Goal: Task Accomplishment & Management: Use online tool/utility

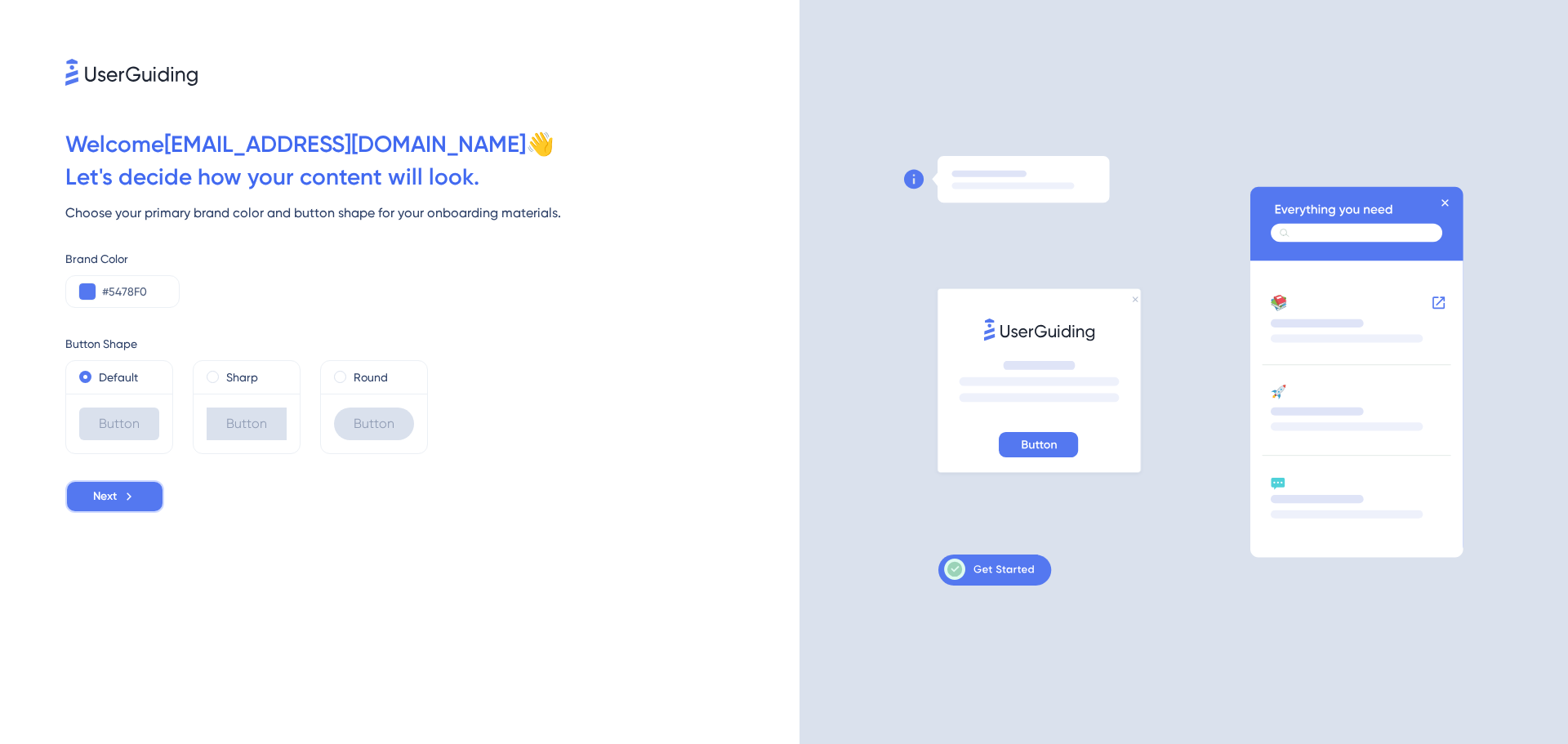
click at [108, 506] on button "Next" at bounding box center [115, 496] width 99 height 32
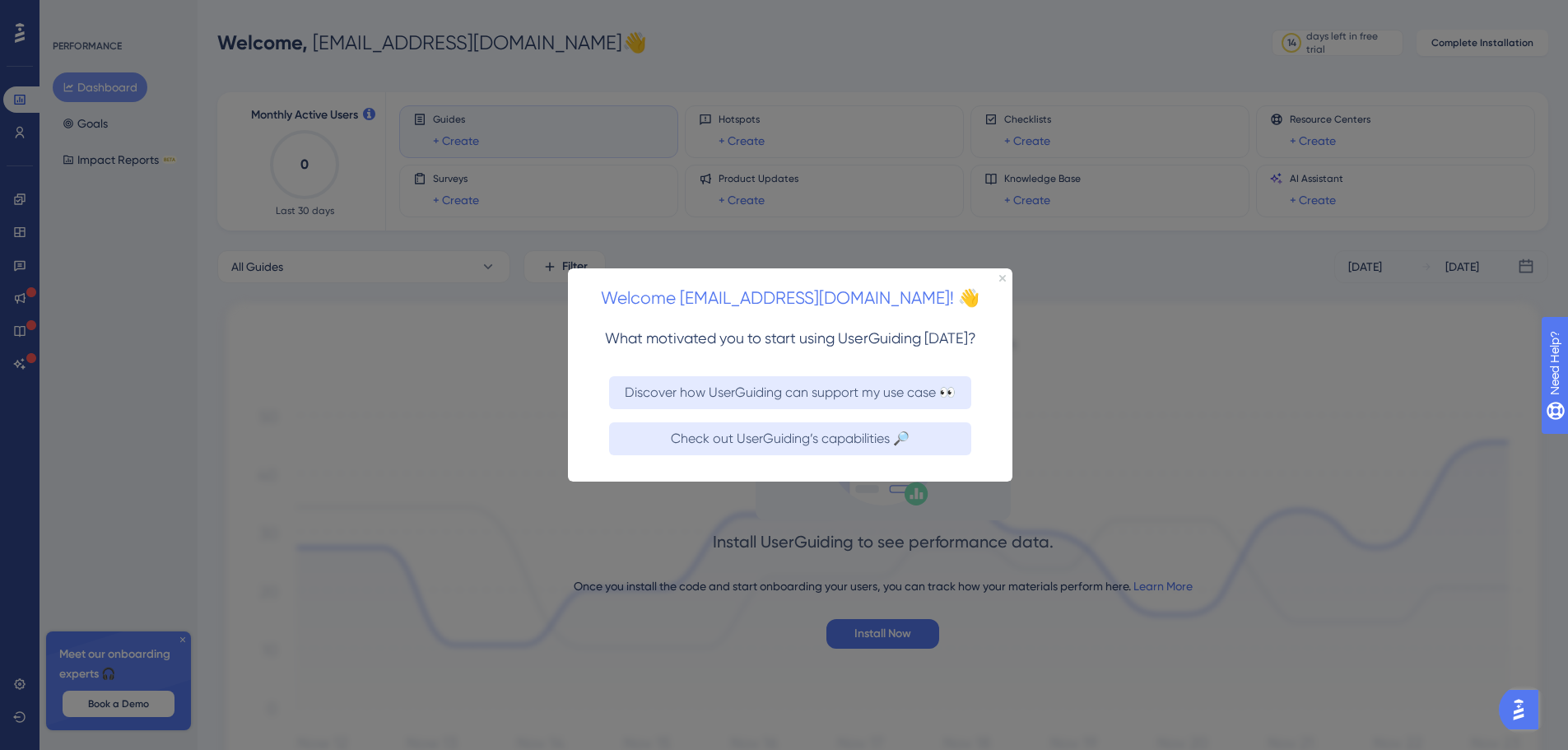
click at [1007, 275] on div "Welcome [EMAIL_ADDRESS][DOMAIN_NAME]! 👋" at bounding box center [790, 293] width 444 height 51
click at [1005, 275] on icon "Close Preview" at bounding box center [1002, 277] width 6 height 6
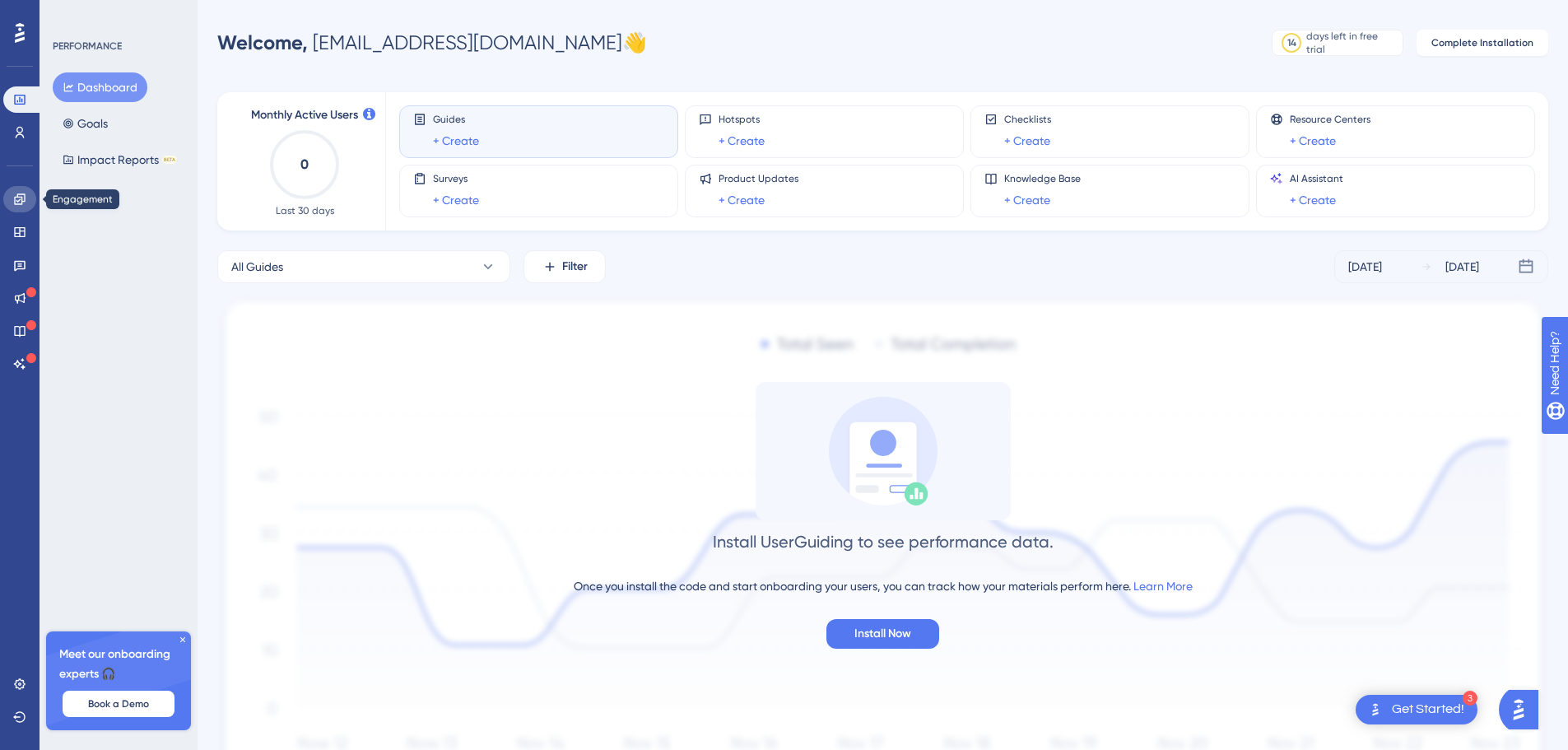
click at [22, 197] on icon at bounding box center [19, 199] width 11 height 11
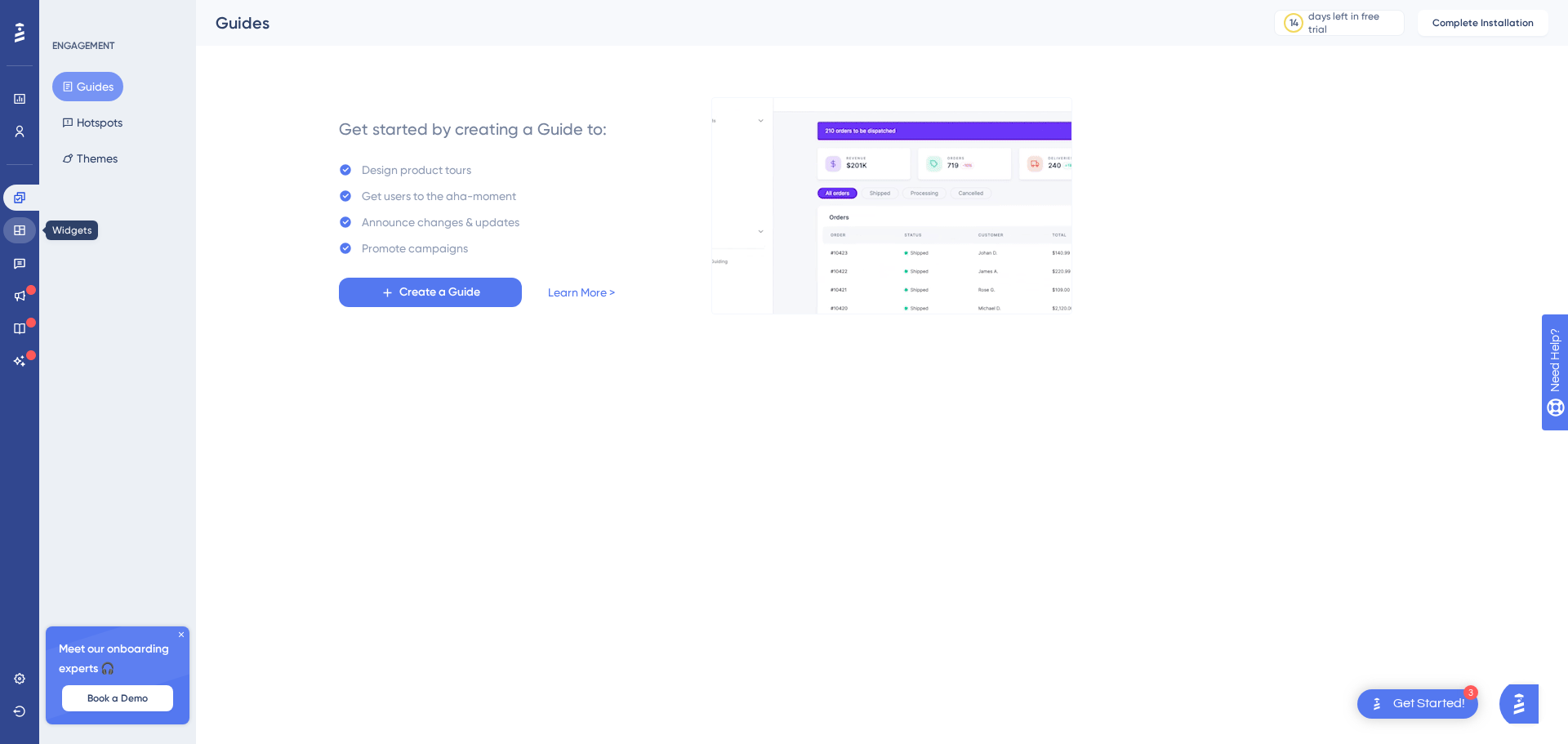
click at [23, 229] on icon at bounding box center [19, 230] width 11 height 10
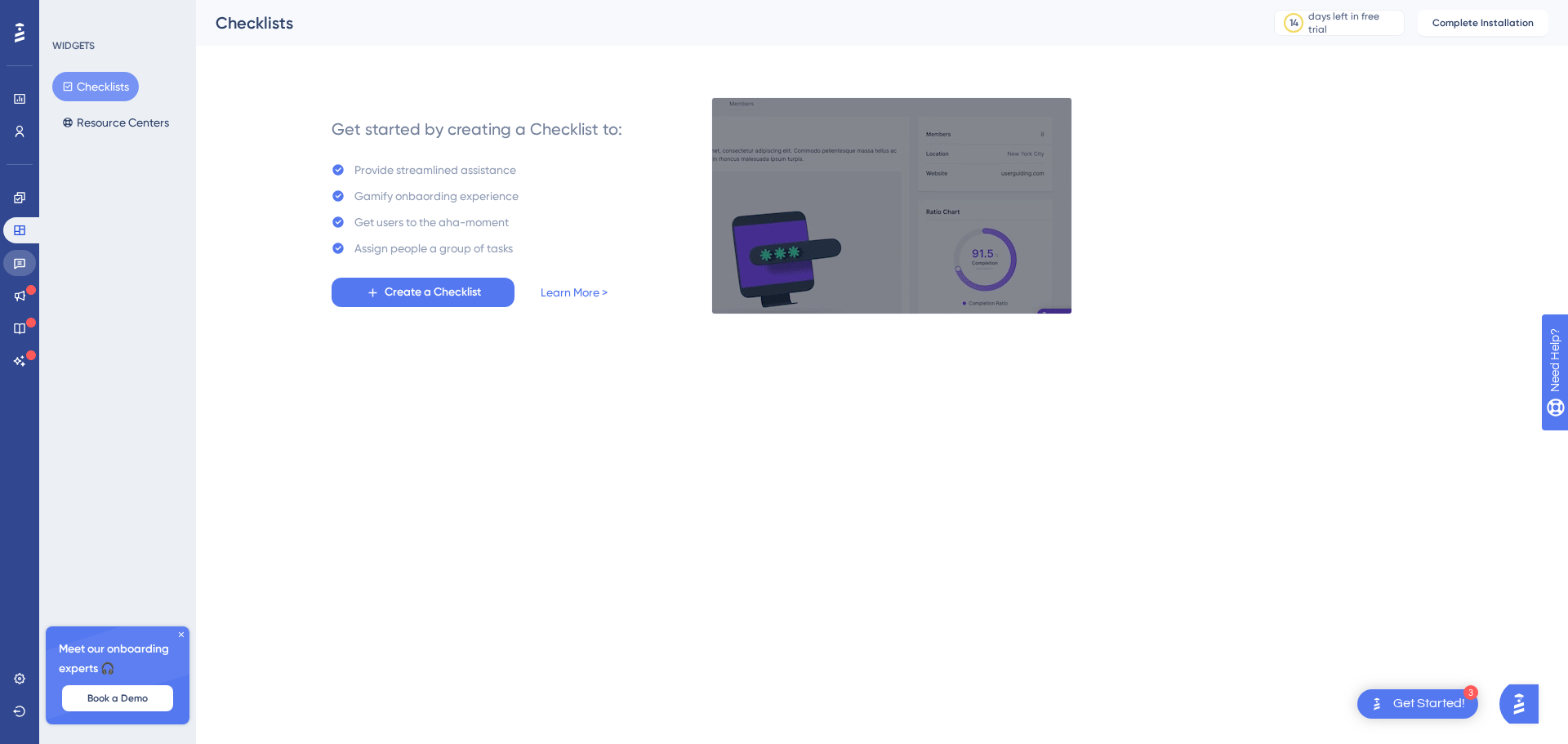
click at [19, 263] on icon at bounding box center [19, 262] width 13 height 13
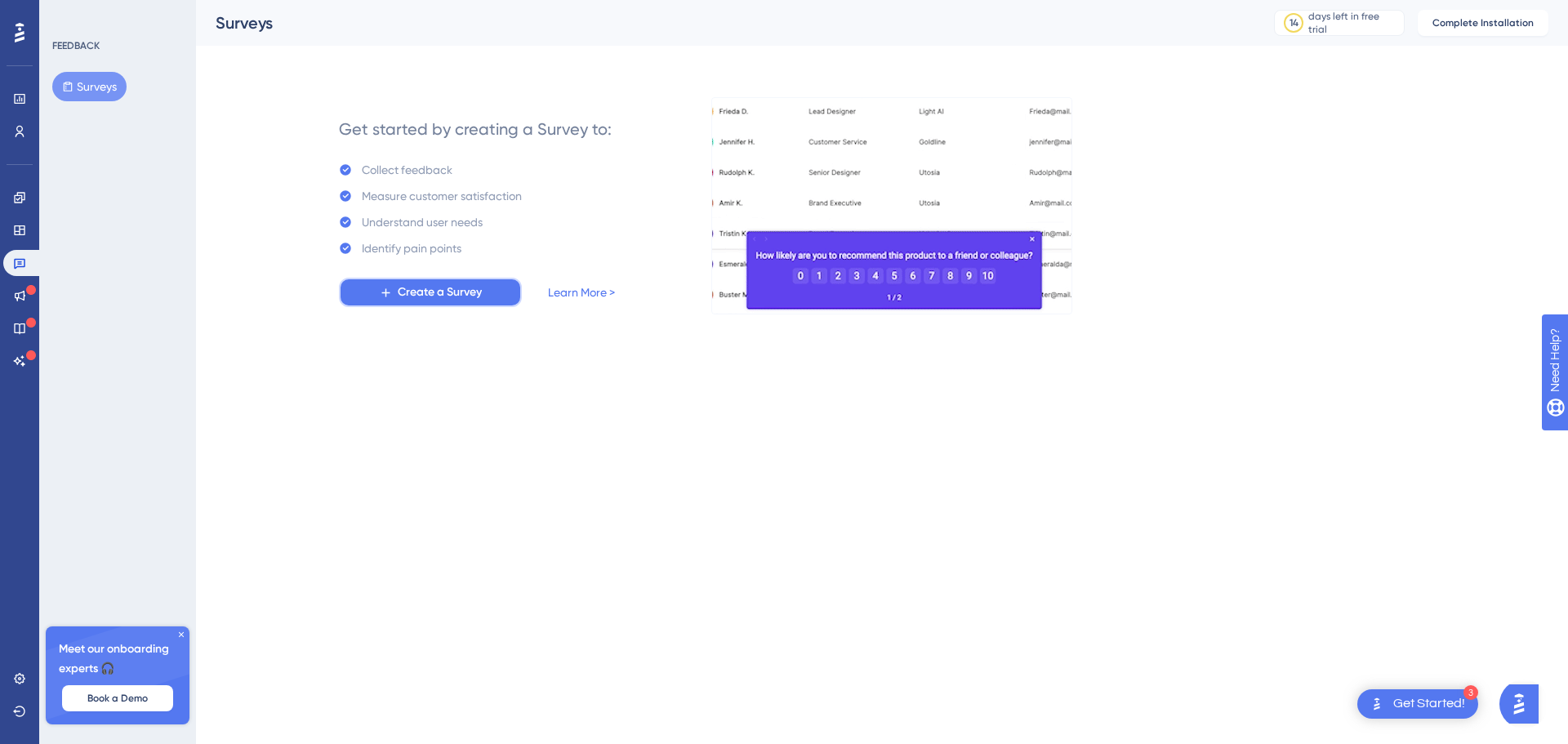
click at [431, 281] on button "Create a Survey" at bounding box center [430, 292] width 183 height 30
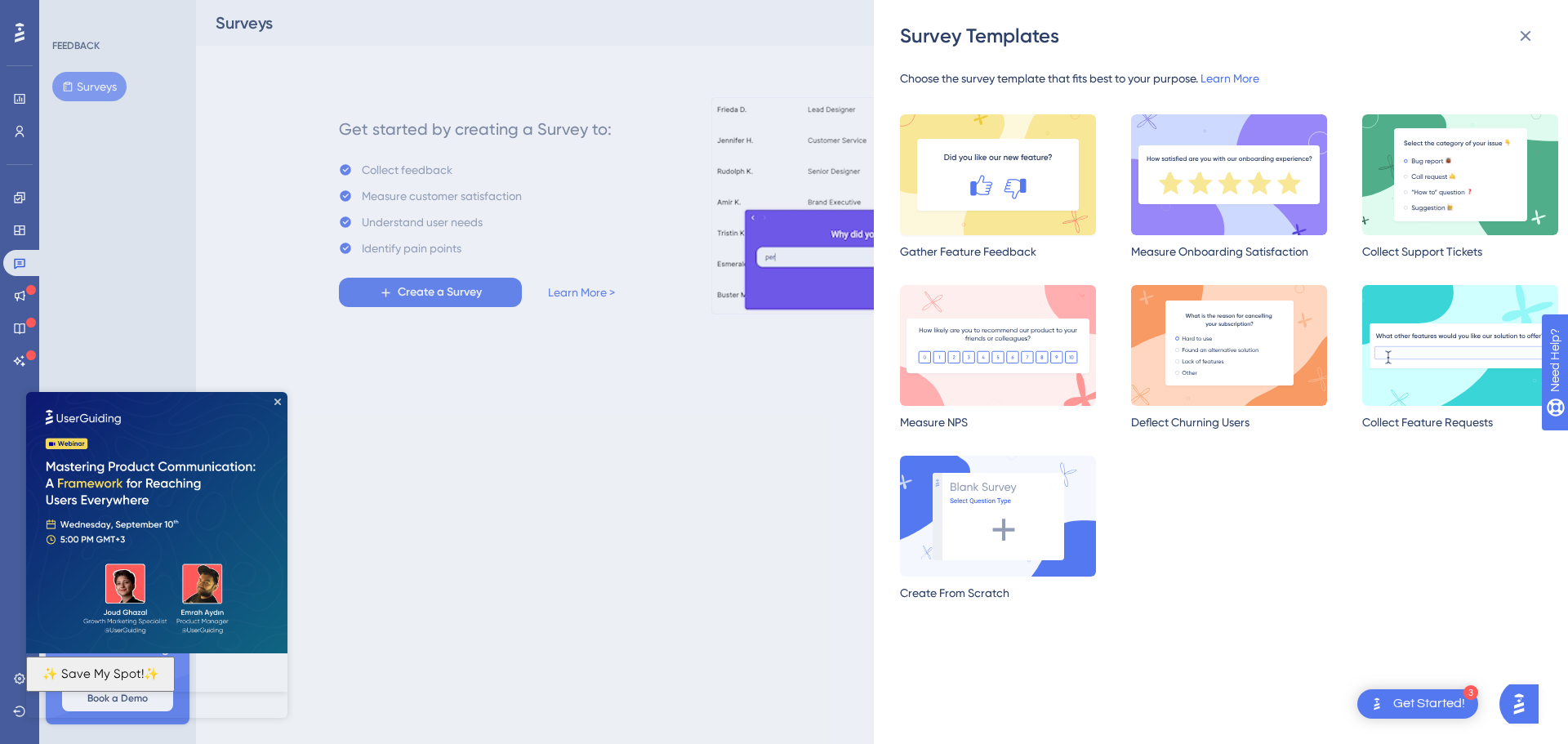
click at [1041, 186] on img at bounding box center [997, 175] width 196 height 121
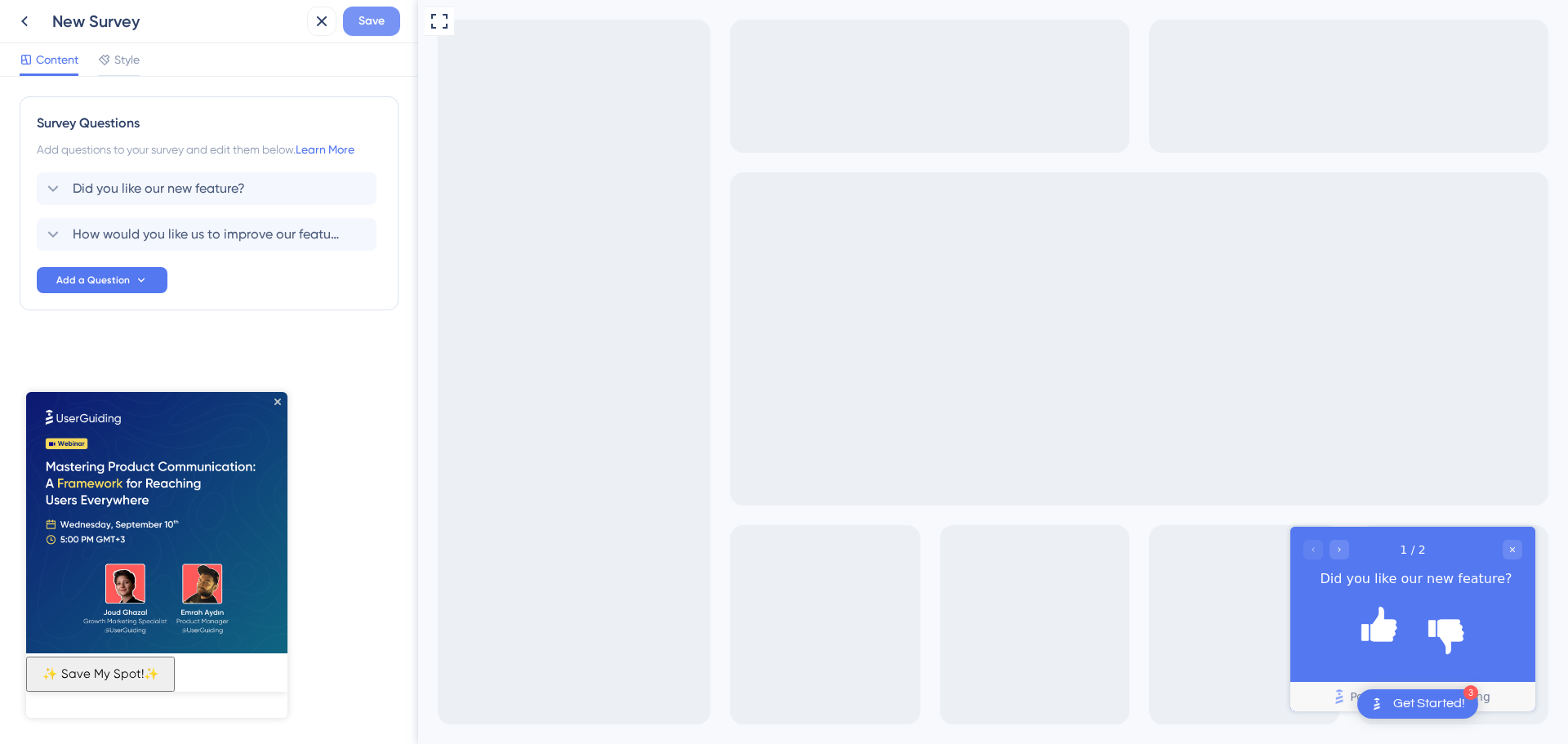
click at [350, 17] on button "Save" at bounding box center [371, 21] width 57 height 30
click at [316, 28] on icon at bounding box center [310, 30] width 16 height 16
click at [323, 23] on icon at bounding box center [322, 22] width 20 height 20
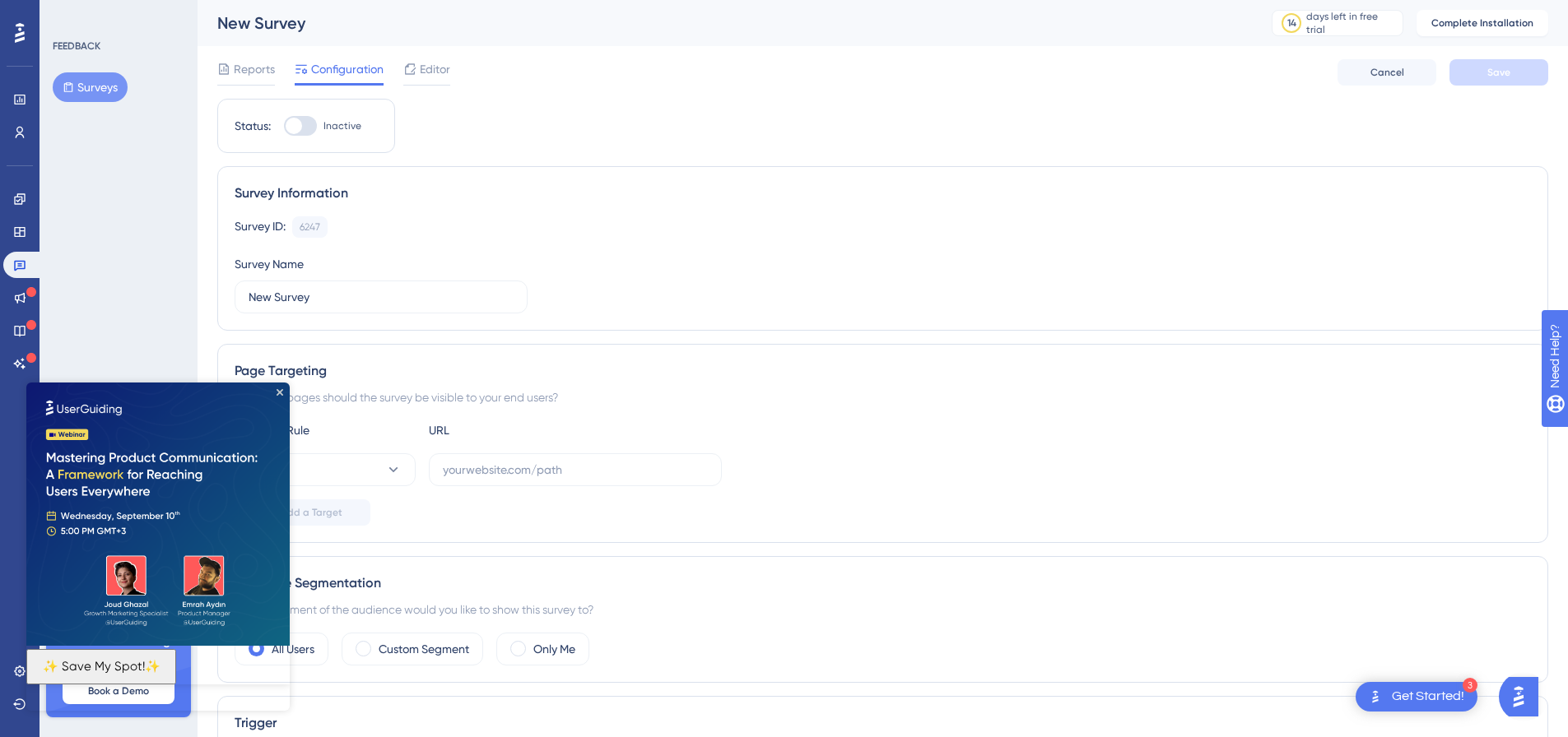
click at [277, 387] on img at bounding box center [158, 514] width 264 height 264
drag, startPoint x: 278, startPoint y: 391, endPoint x: 749, endPoint y: 788, distance: 616.0
click at [278, 391] on icon "Close Preview" at bounding box center [279, 392] width 6 height 6
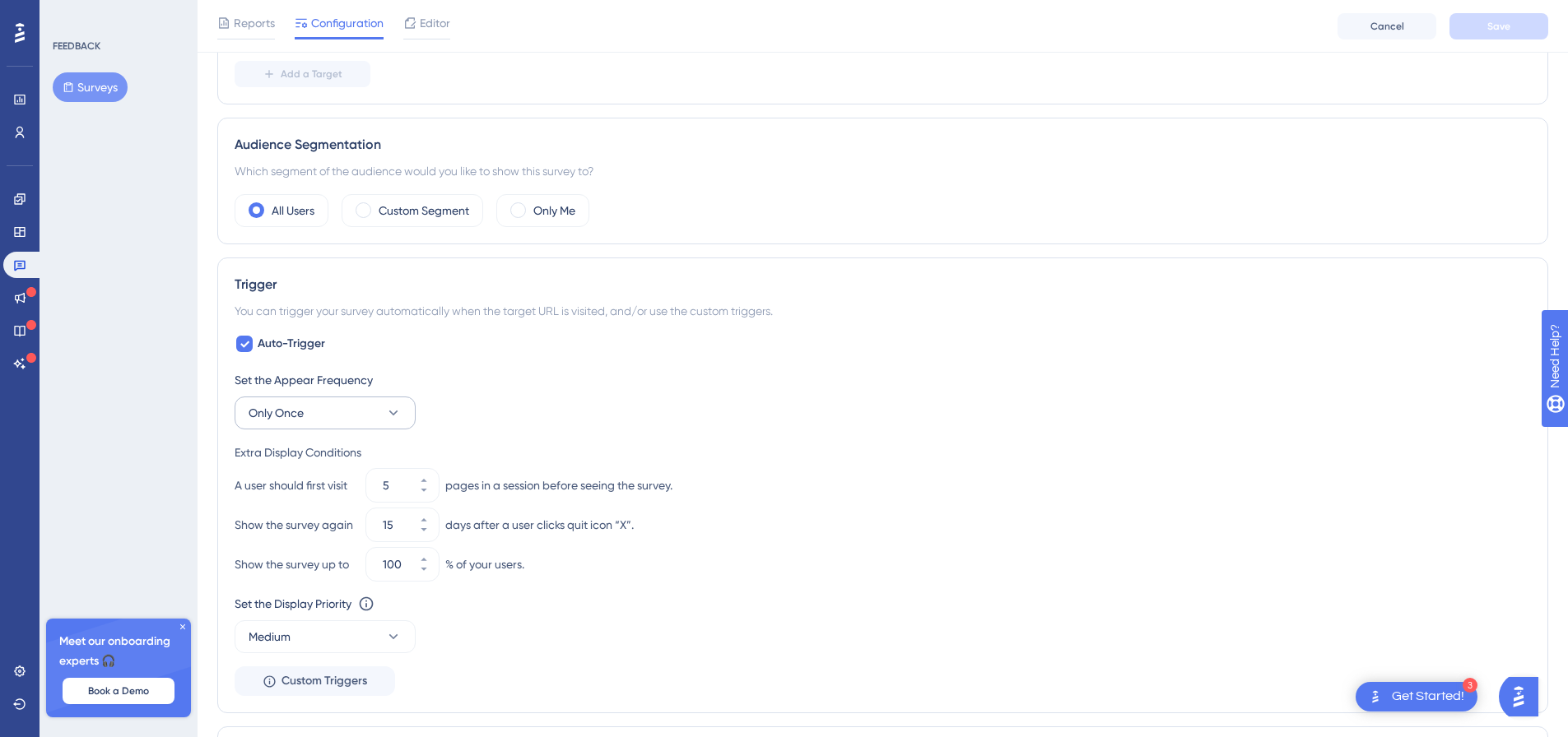
scroll to position [493, 0]
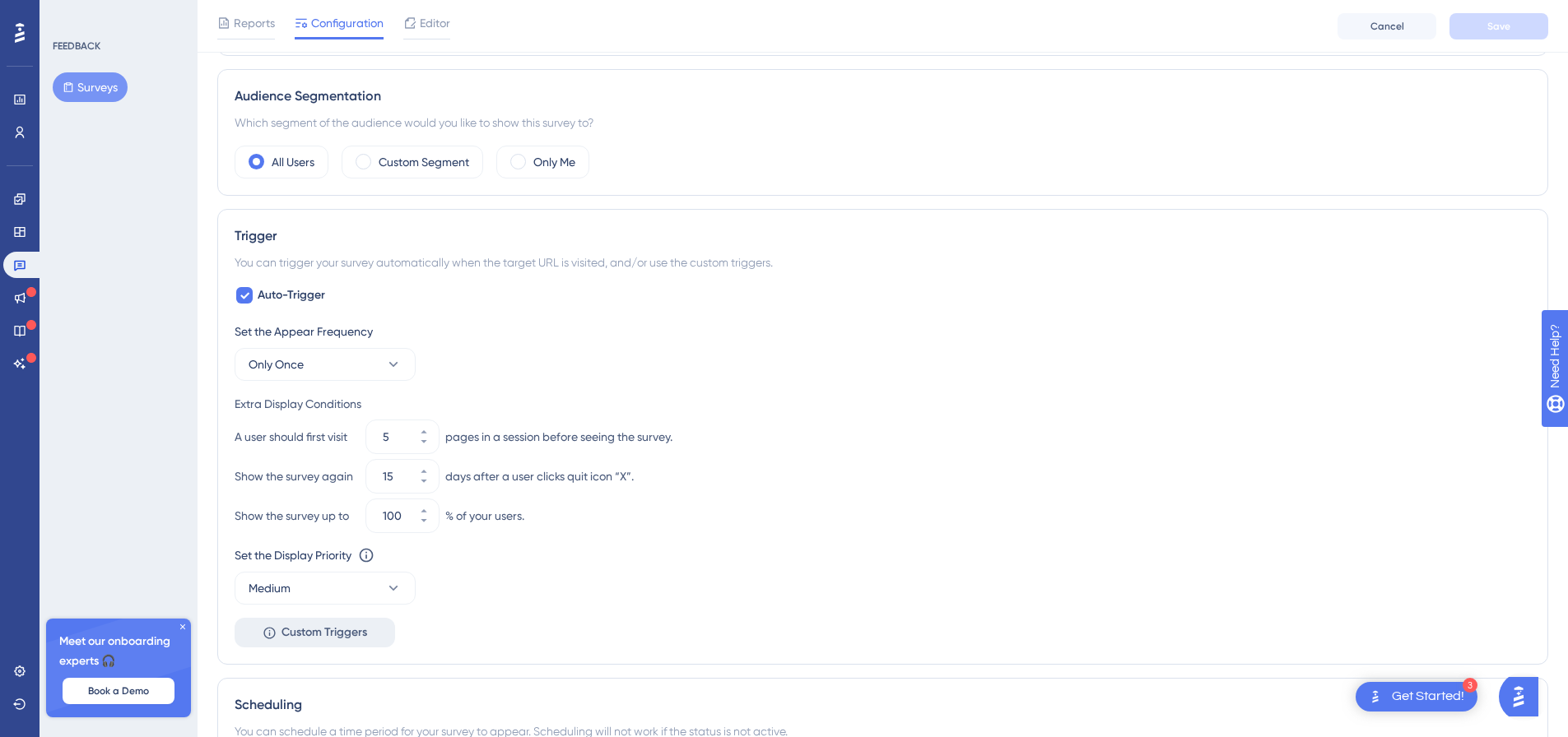
click at [346, 633] on span "Custom Triggers" at bounding box center [325, 632] width 85 height 20
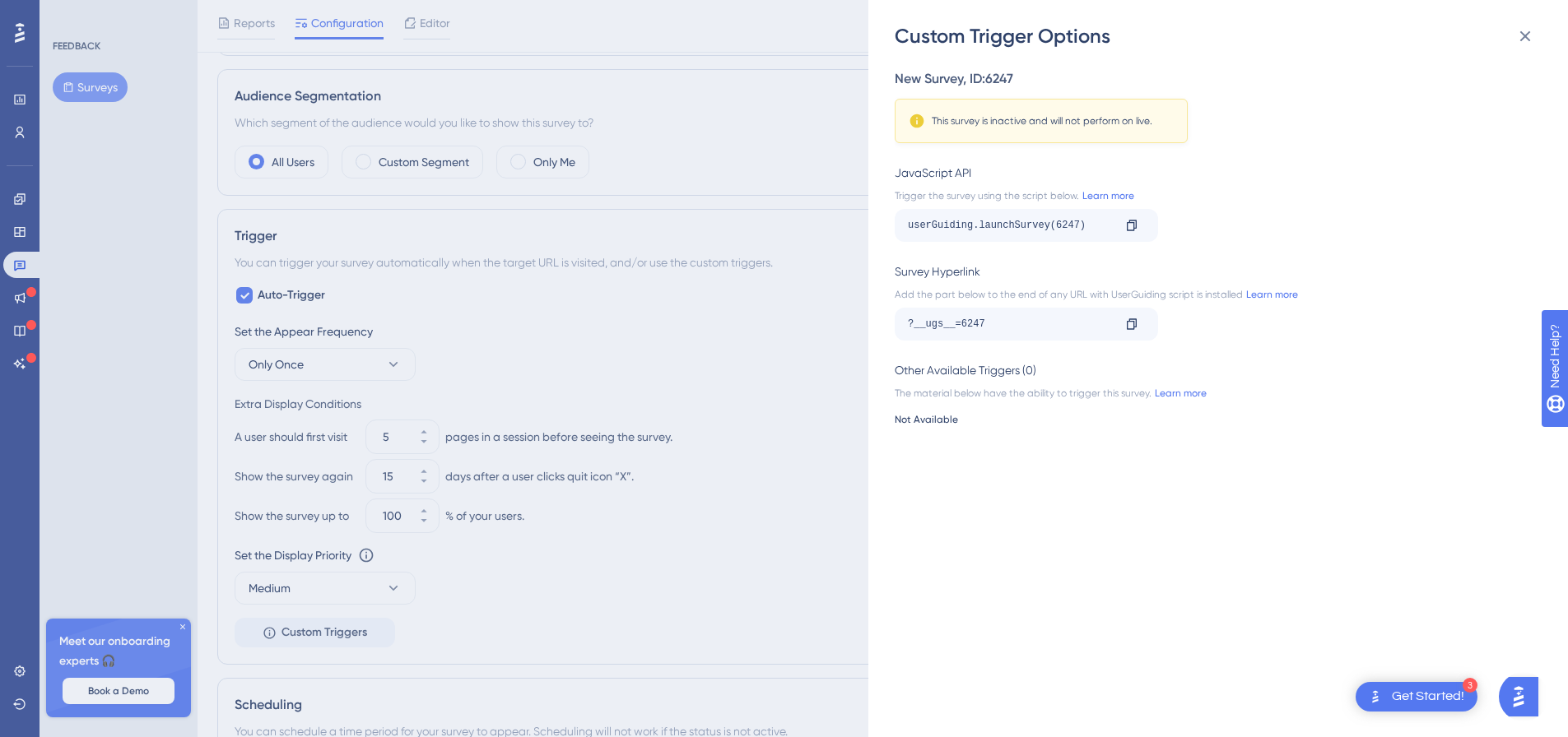
click at [1225, 187] on div "JavaScript API Trigger the survey using the script below. Learn more userGuidin…" at bounding box center [1213, 202] width 637 height 79
drag, startPoint x: 1097, startPoint y: 224, endPoint x: 897, endPoint y: 233, distance: 200.2
click at [897, 233] on div "userGuiding.launchSurvey(6247) Copy" at bounding box center [1026, 225] width 264 height 33
click at [972, 237] on div "userGuiding.launchSurvey(6247)" at bounding box center [1010, 225] width 205 height 26
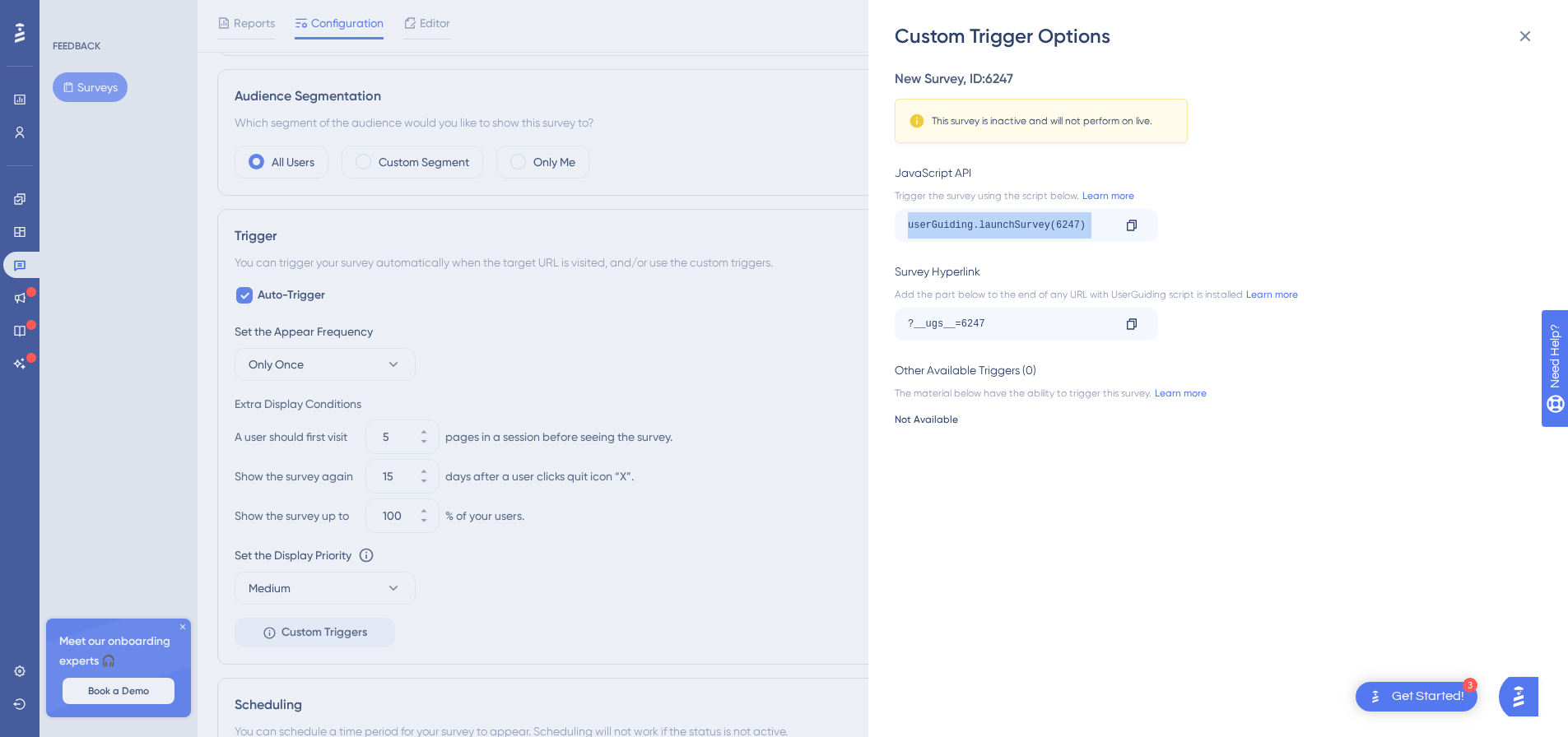
click at [972, 237] on div "userGuiding.launchSurvey(6247)" at bounding box center [1010, 225] width 205 height 26
click at [1134, 225] on icon at bounding box center [1132, 225] width 10 height 11
click at [1134, 225] on icon at bounding box center [1132, 225] width 10 height 11
drag, startPoint x: 1082, startPoint y: 221, endPoint x: 989, endPoint y: 234, distance: 93.9
click at [891, 230] on div "Custom Trigger Options New Survey , ID: 6247 This survey is inactive and will n…" at bounding box center [1218, 368] width 700 height 737
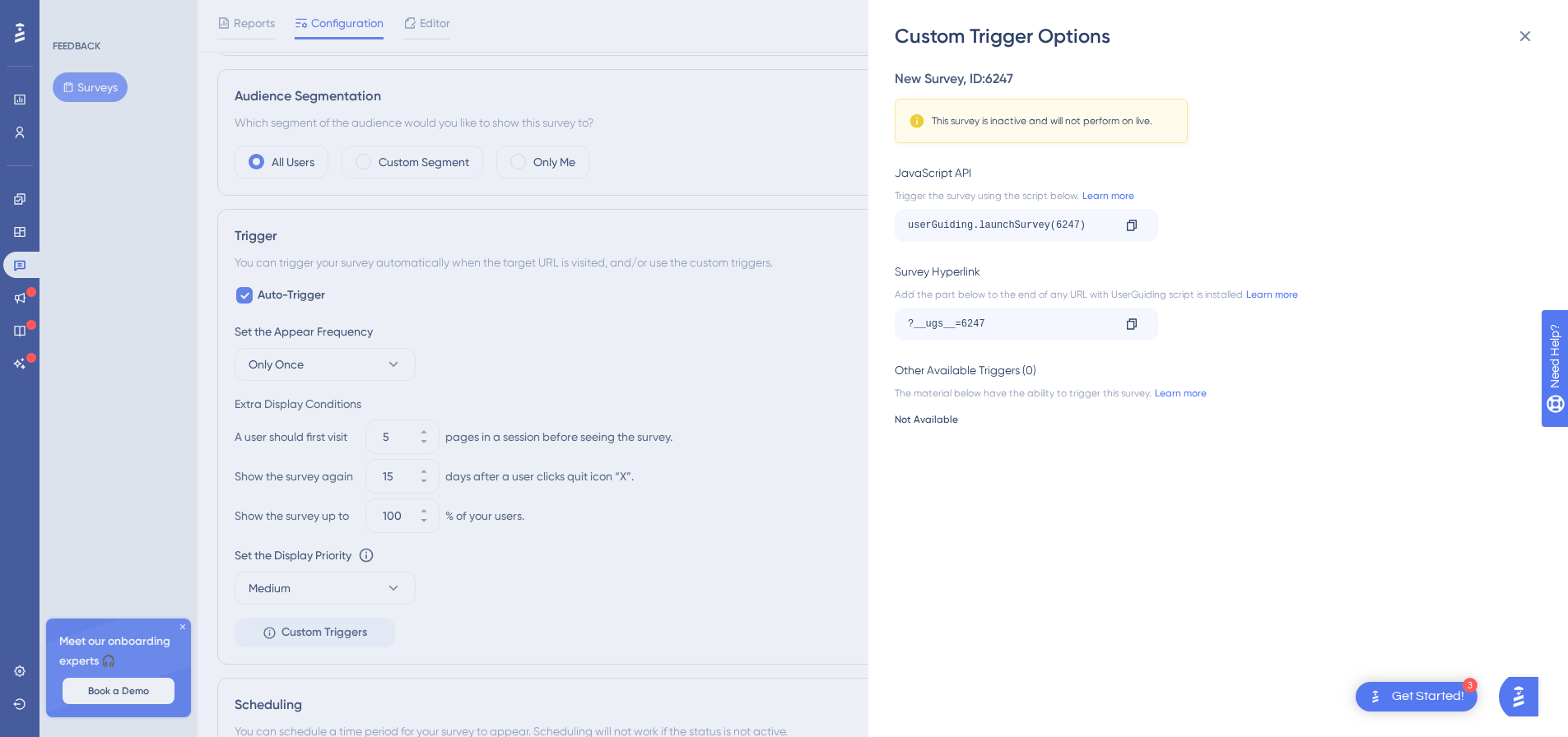
click at [1084, 232] on div "userGuiding.launchSurvey(6247)" at bounding box center [1010, 225] width 205 height 26
drag, startPoint x: 1053, startPoint y: 221, endPoint x: 910, endPoint y: 220, distance: 143.0
click at [889, 224] on div "Custom Trigger Options New Survey , ID: 6247 This survey is inactive and will n…" at bounding box center [1218, 368] width 700 height 737
click at [1062, 222] on div "userGuiding.launchSurvey(6247)" at bounding box center [1010, 225] width 205 height 26
click at [1072, 220] on div "userGuiding.launchSurvey(6247)" at bounding box center [1010, 225] width 205 height 26
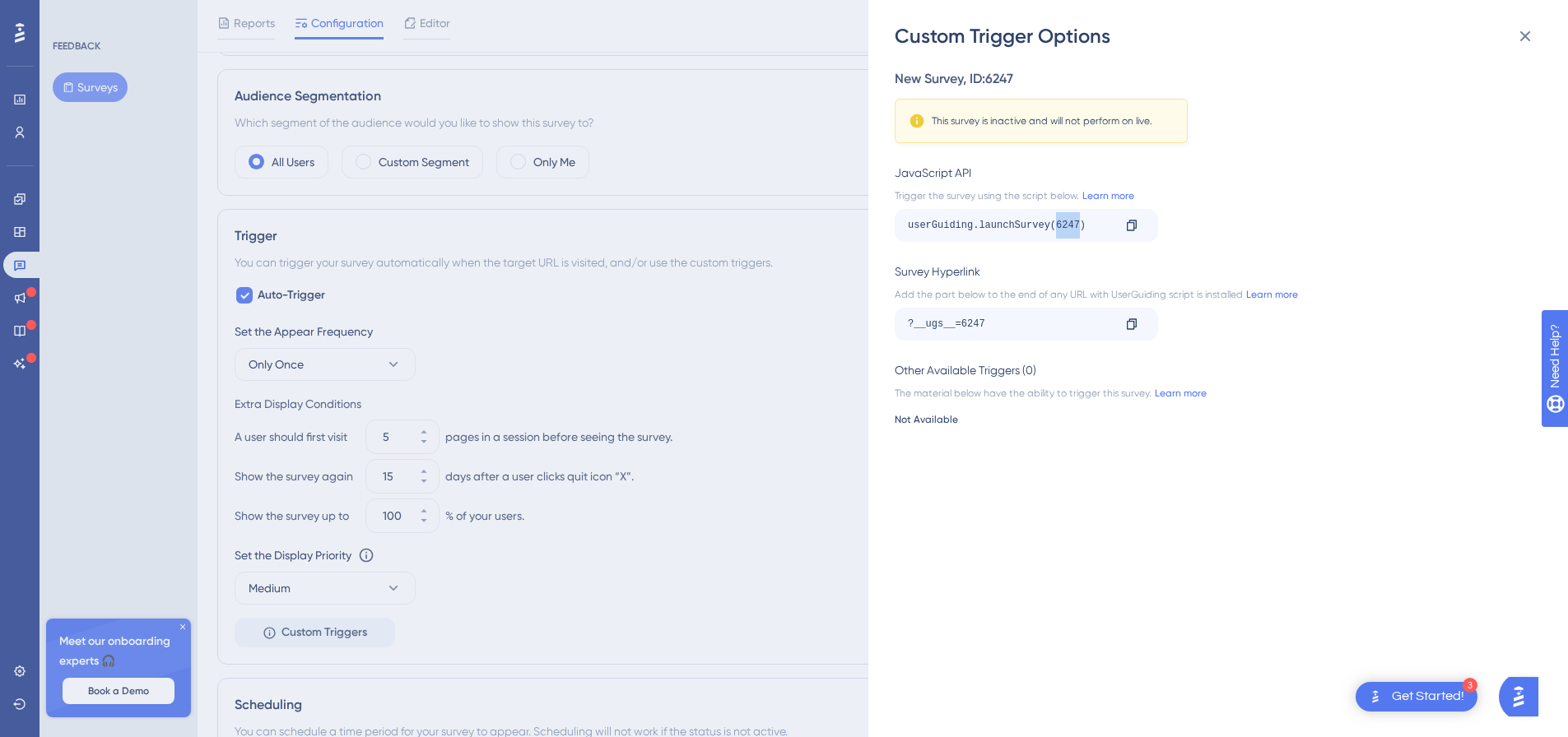
click at [1072, 219] on div "userGuiding.launchSurvey(6247)" at bounding box center [1010, 225] width 205 height 26
copy div "6247"
click at [1531, 39] on icon at bounding box center [1525, 36] width 20 height 20
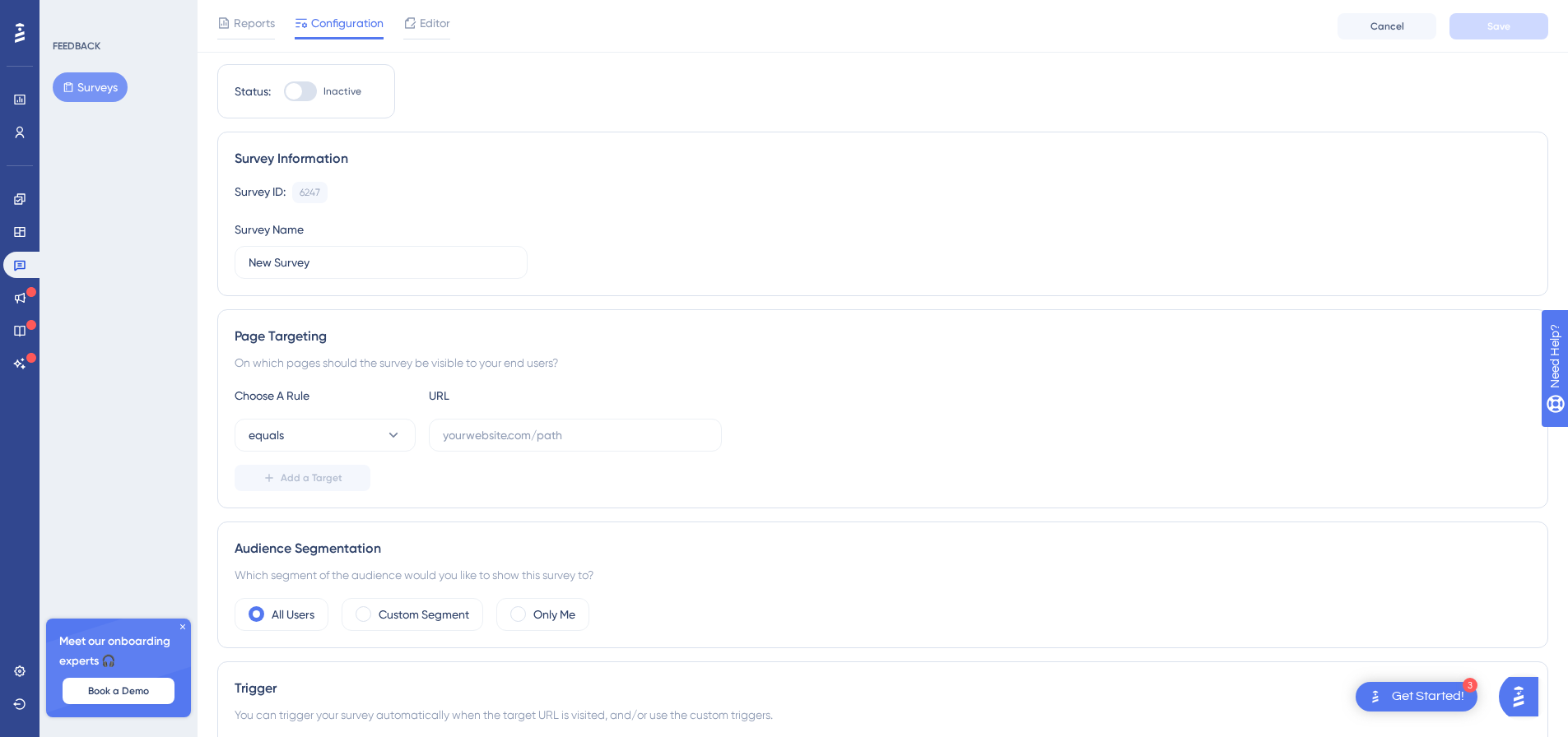
scroll to position [0, 0]
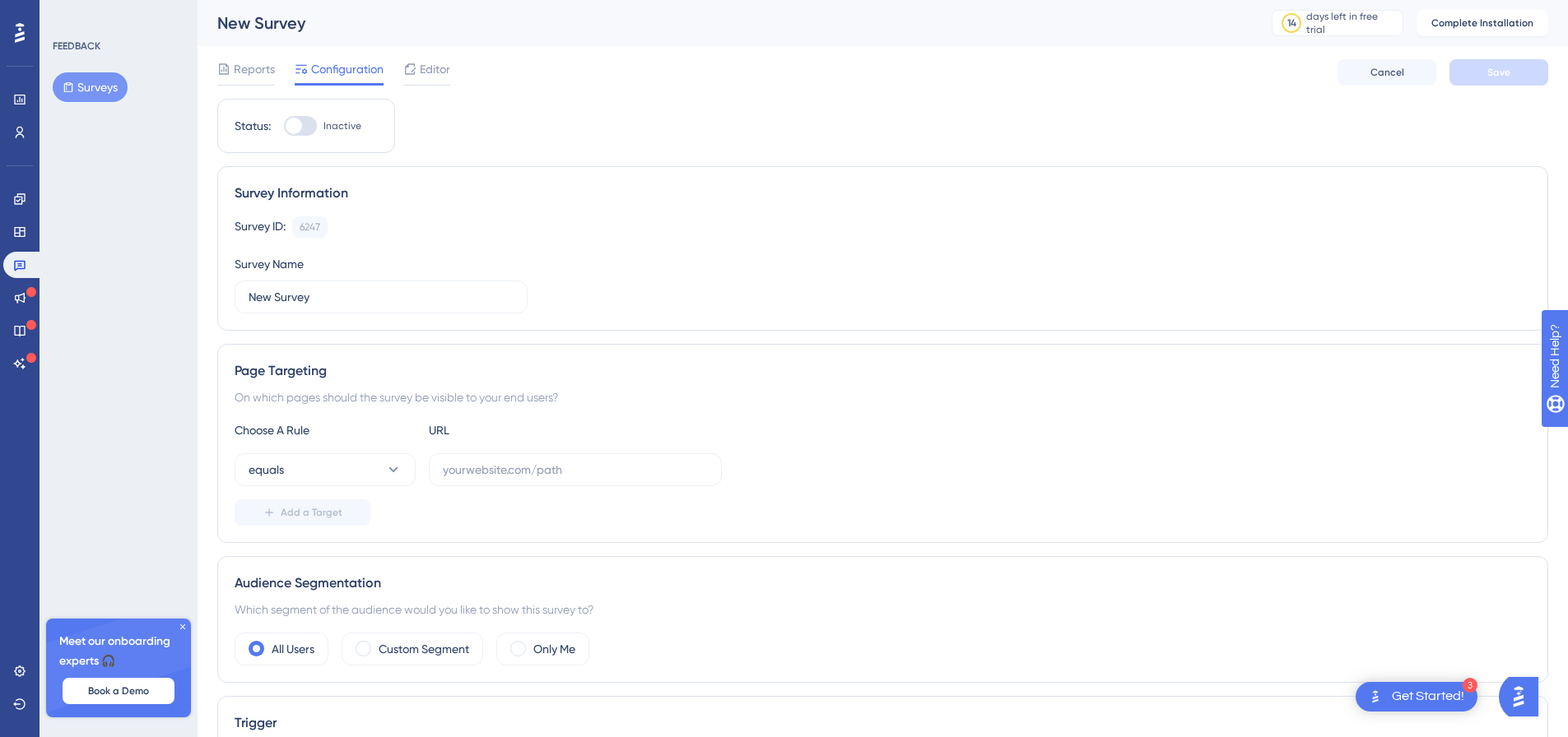
click at [626, 242] on div "Survey ID: 6247 Copy Survey Name New Survey" at bounding box center [883, 264] width 1296 height 97
drag, startPoint x: 305, startPoint y: 220, endPoint x: 438, endPoint y: 238, distance: 134.2
click at [301, 220] on div "6247 Copy" at bounding box center [309, 227] width 35 height 22
click at [777, 251] on div "Survey ID: 6247 Copy Survey Name New Survey" at bounding box center [883, 264] width 1296 height 97
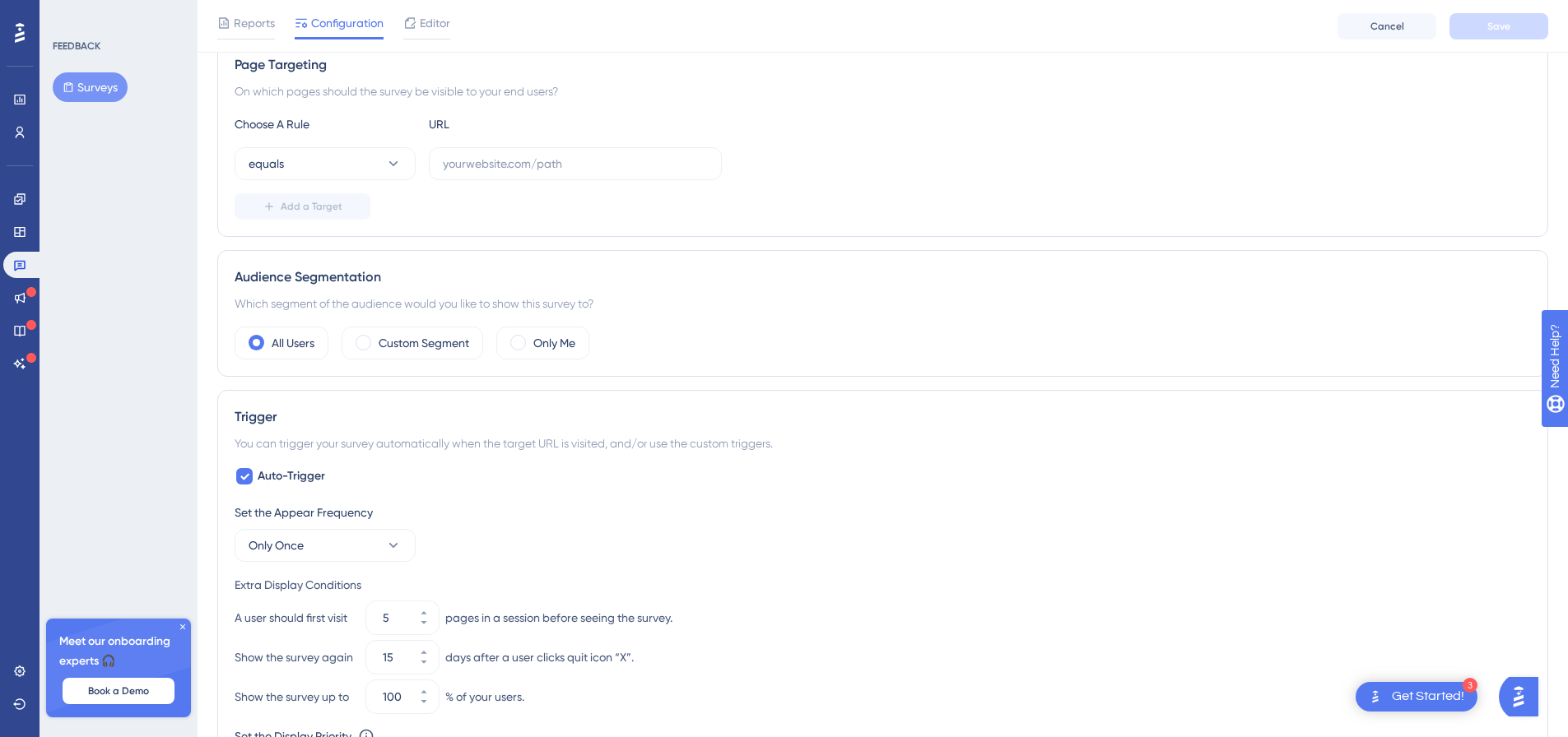
scroll to position [73, 0]
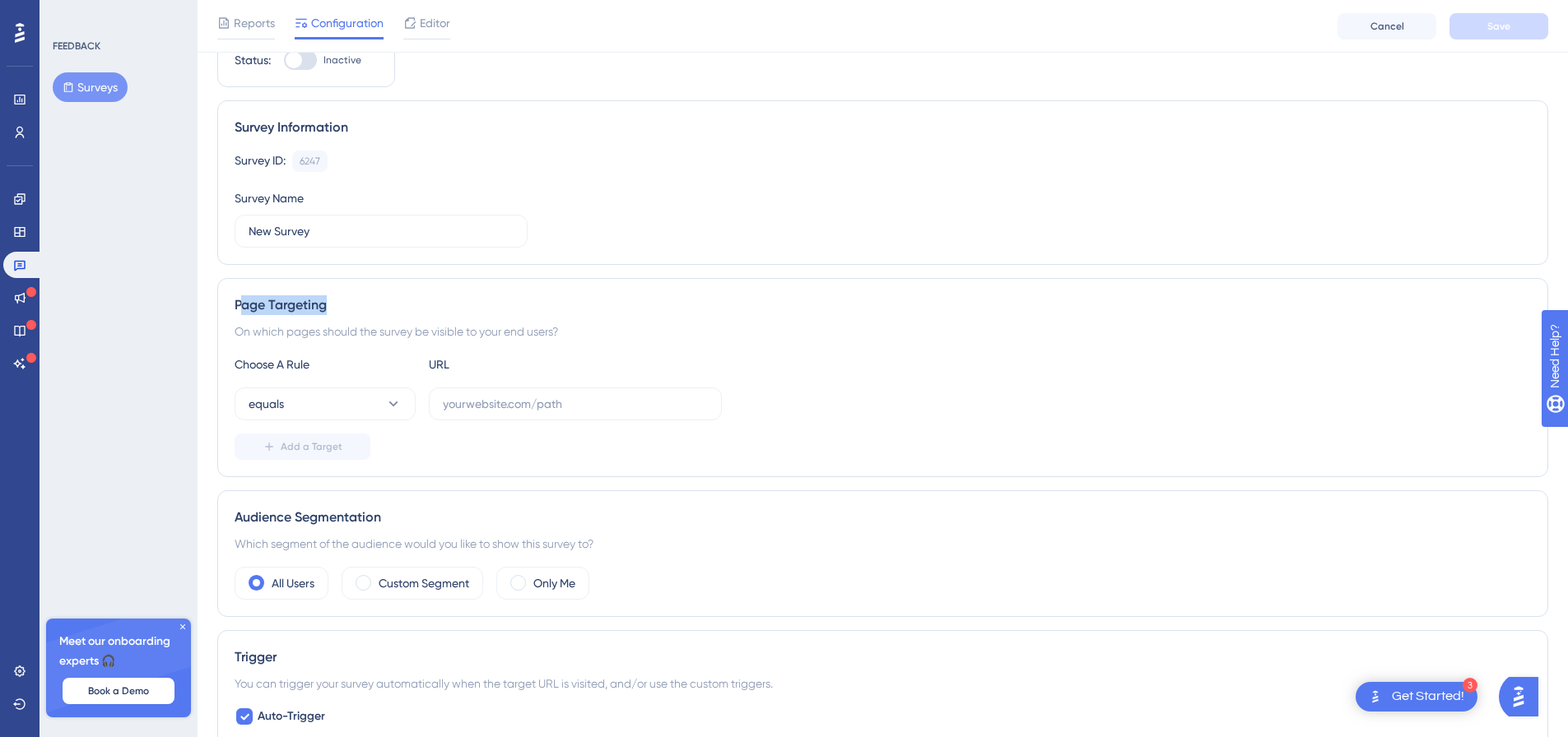
drag, startPoint x: 309, startPoint y: 313, endPoint x: 239, endPoint y: 311, distance: 70.0
click at [239, 311] on div "Page Targeting" at bounding box center [883, 305] width 1296 height 20
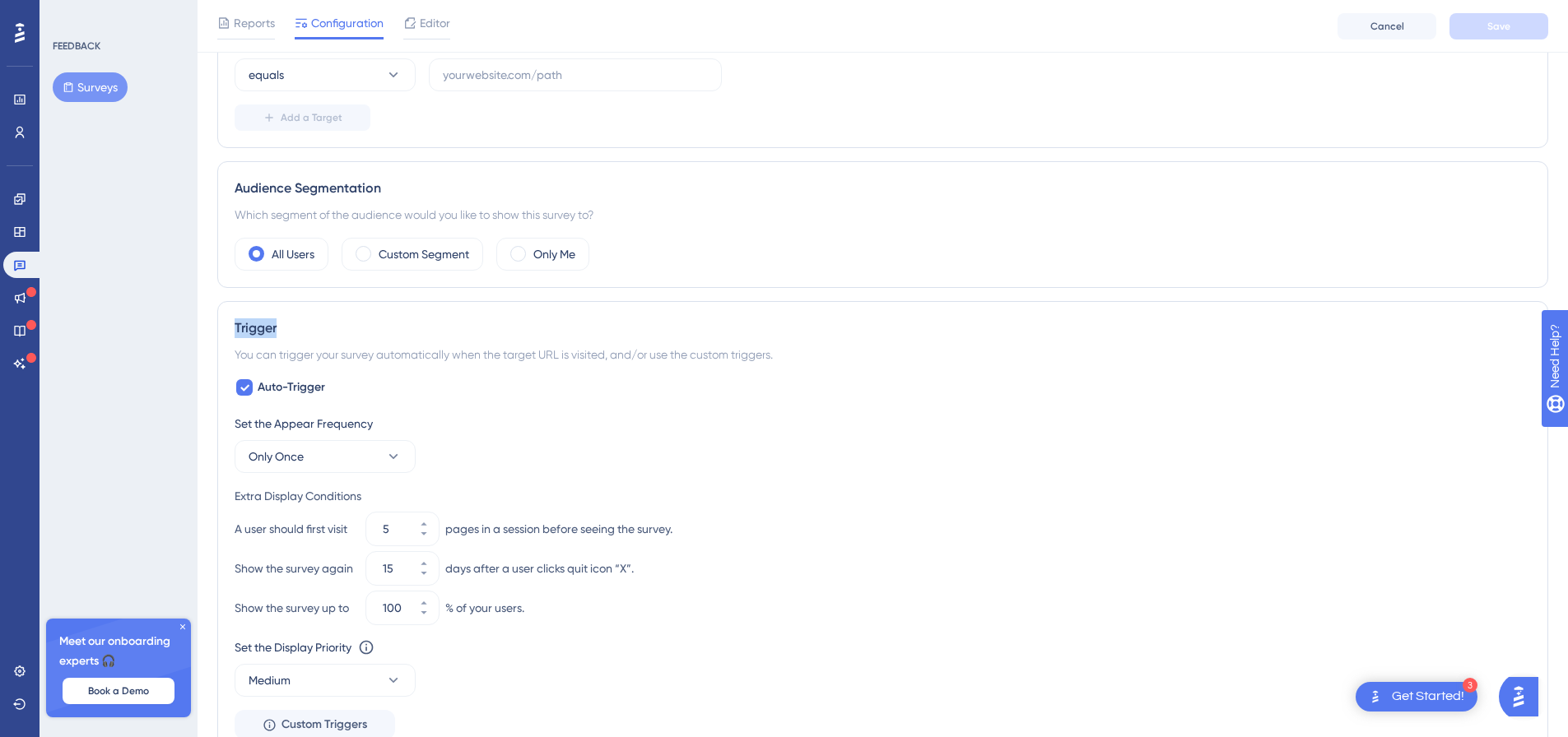
drag, startPoint x: 329, startPoint y: 333, endPoint x: 492, endPoint y: 404, distance: 177.8
click at [205, 334] on div "Performance Users Engagement Widgets Feedback Product Updates Knowledge Base AI…" at bounding box center [883, 360] width 1371 height 1524
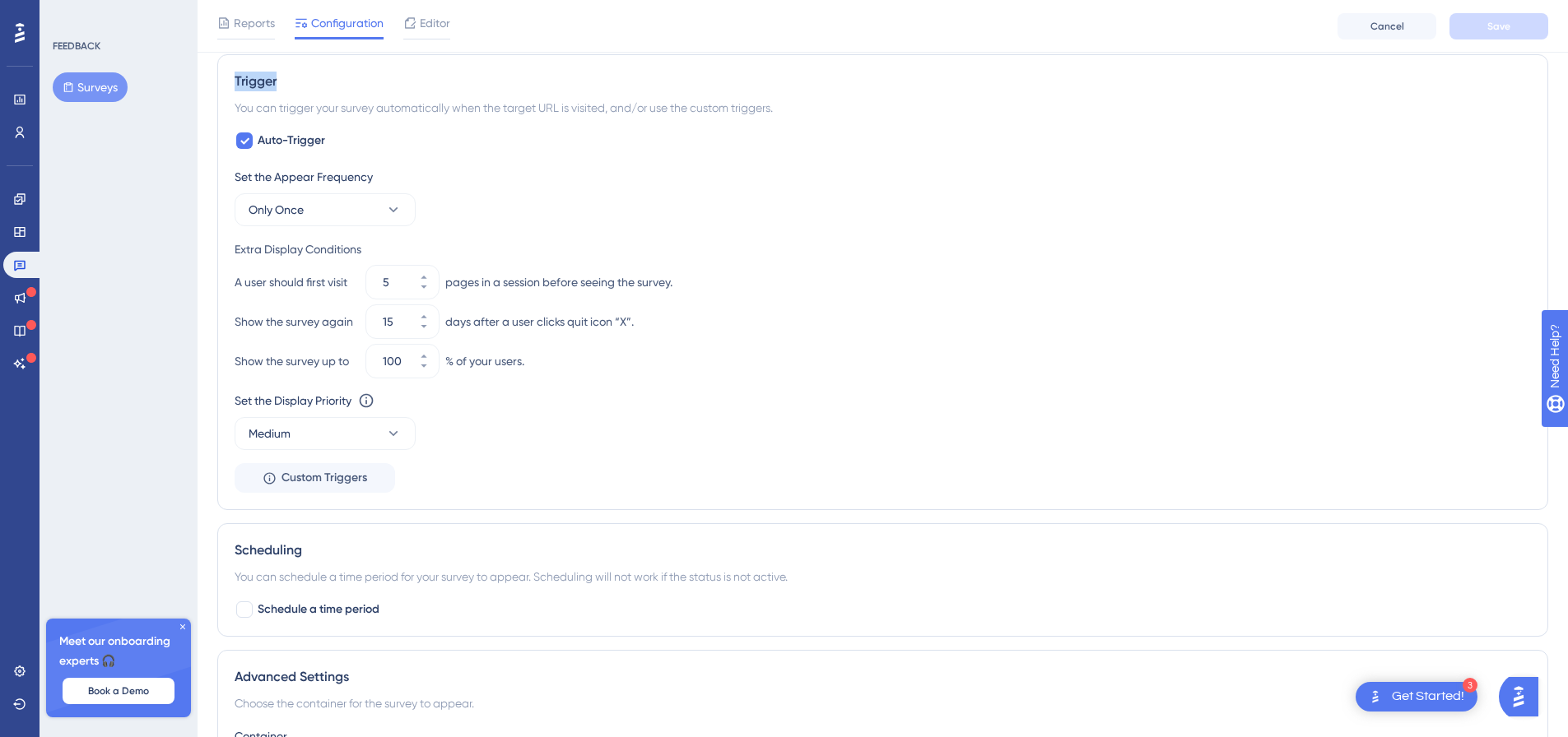
scroll to position [483, 0]
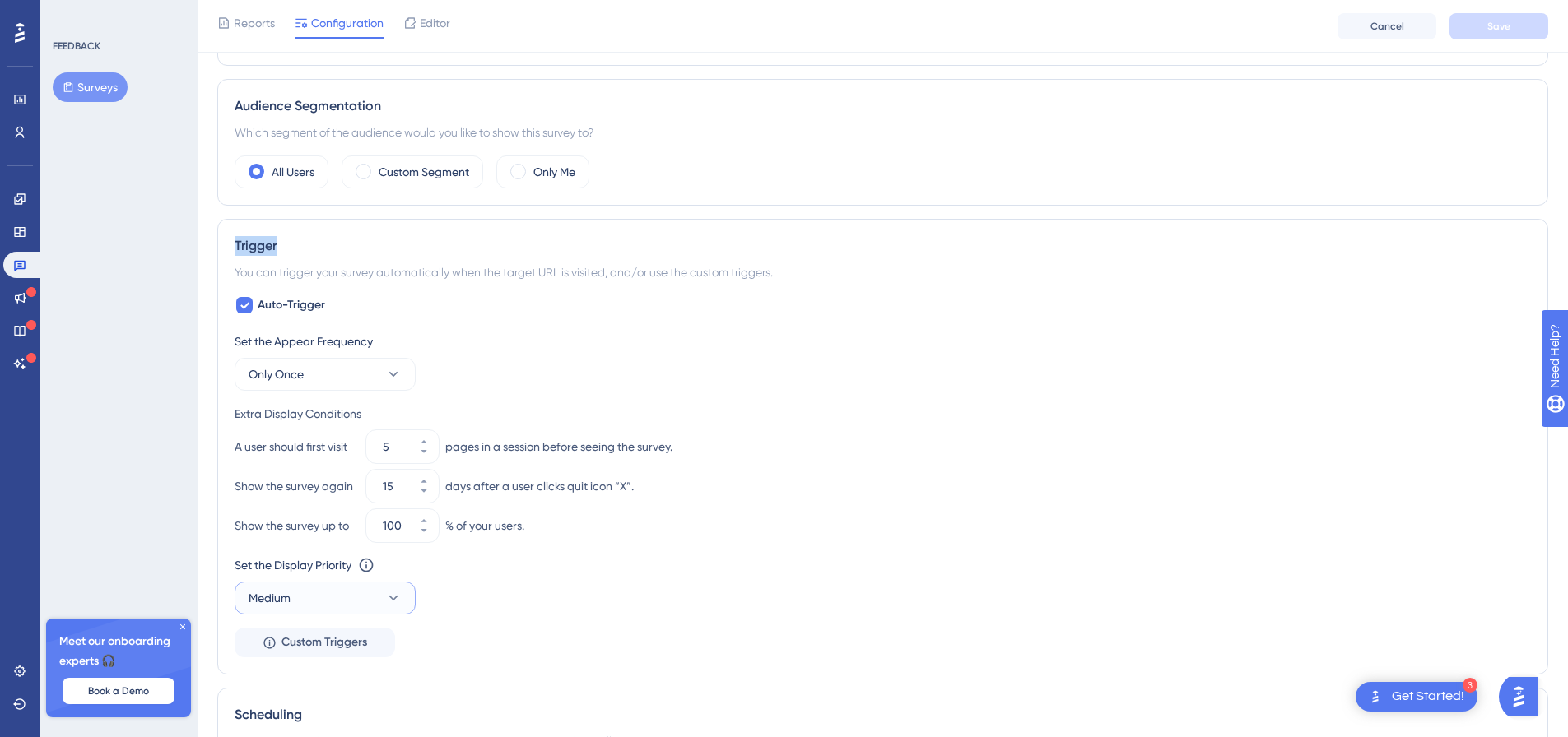
click at [364, 606] on button "Medium" at bounding box center [325, 598] width 181 height 33
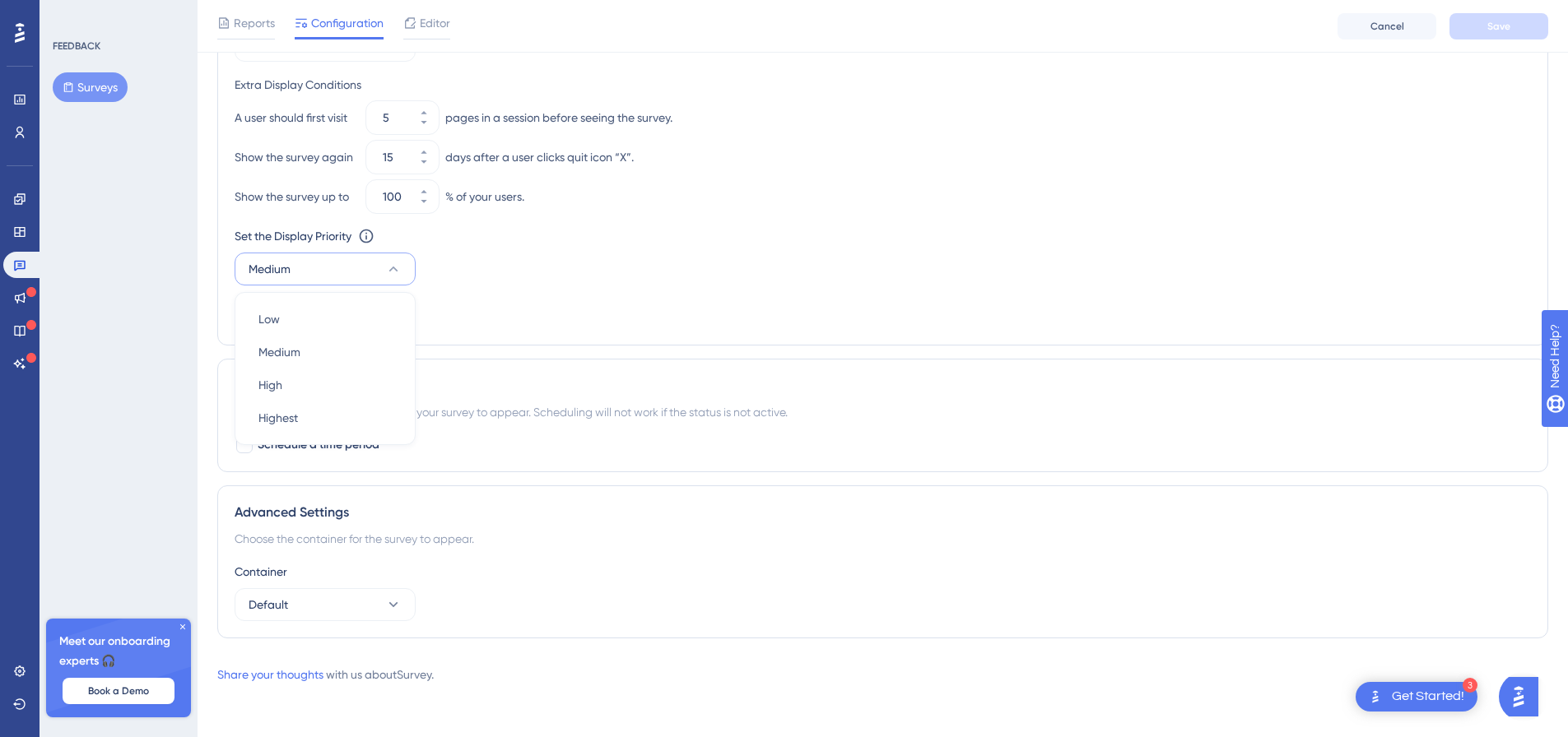
click at [772, 552] on div "Advanced Settings Choose the container for the survey to appear. Container Defa…" at bounding box center [883, 562] width 1331 height 153
click at [328, 310] on span "Custom Triggers" at bounding box center [325, 314] width 85 height 20
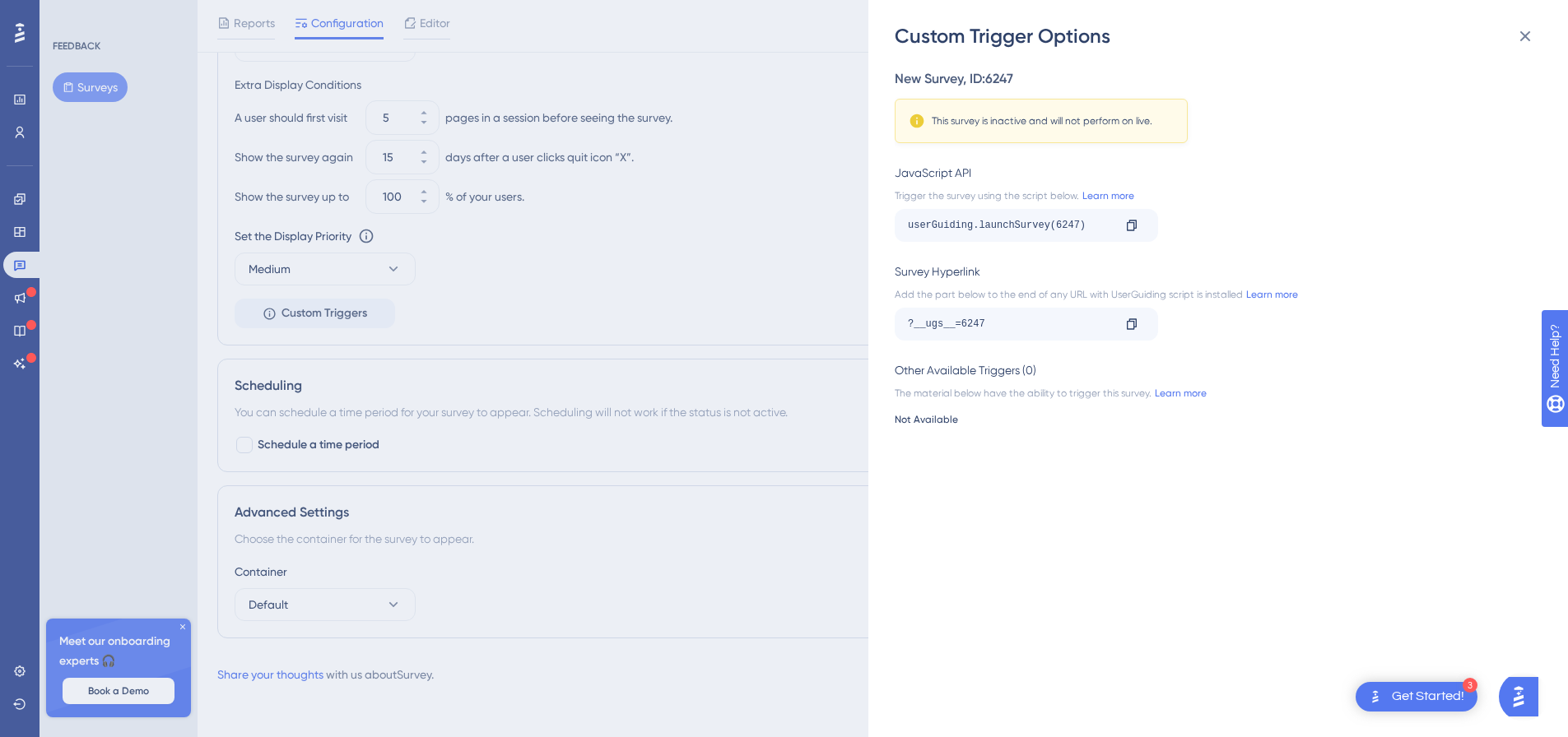
click at [1236, 228] on div "userGuiding.launchSurvey(6247) Copy" at bounding box center [1213, 225] width 637 height 33
drag, startPoint x: 1099, startPoint y: 222, endPoint x: 1041, endPoint y: 239, distance: 60.4
click at [906, 229] on div "userGuiding.launchSurvey(6247) Copy" at bounding box center [1026, 225] width 264 height 33
click at [1043, 239] on div "userGuiding.launchSurvey(6247) Copy" at bounding box center [1026, 225] width 264 height 33
drag, startPoint x: 1093, startPoint y: 222, endPoint x: 1006, endPoint y: 220, distance: 87.0
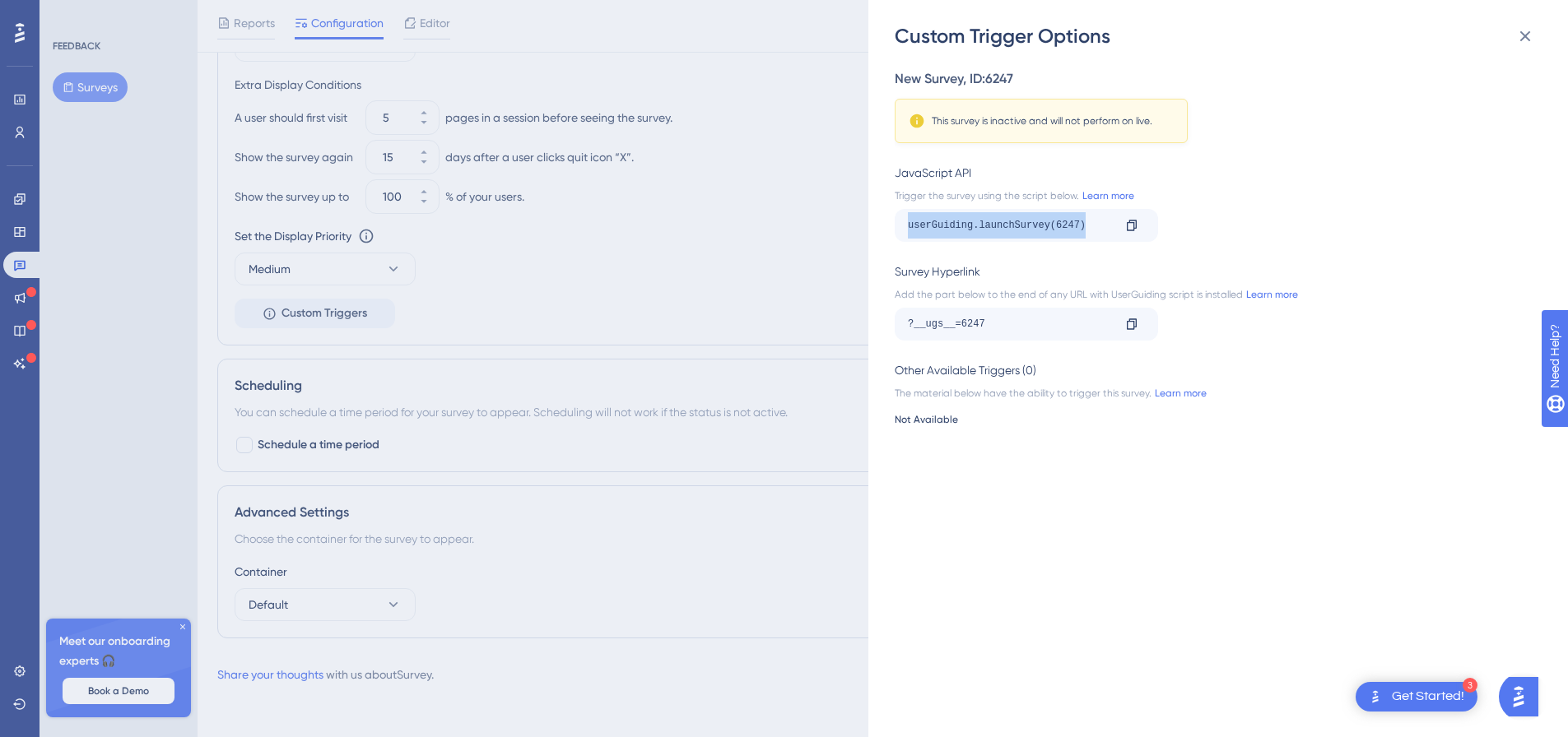
click at [900, 222] on div "userGuiding.launchSurvey(6247) Copy" at bounding box center [1026, 225] width 264 height 33
click at [1006, 220] on div "userGuiding.launchSurvey(6247)" at bounding box center [1010, 225] width 205 height 26
click at [1084, 234] on div "userGuiding.launchSurvey(6247)" at bounding box center [1010, 225] width 205 height 26
drag, startPoint x: 1097, startPoint y: 225, endPoint x: 890, endPoint y: 224, distance: 207.0
click at [890, 224] on div "Custom Trigger Options New Survey , ID: 6247 This survey is inactive and will n…" at bounding box center [1218, 368] width 700 height 737
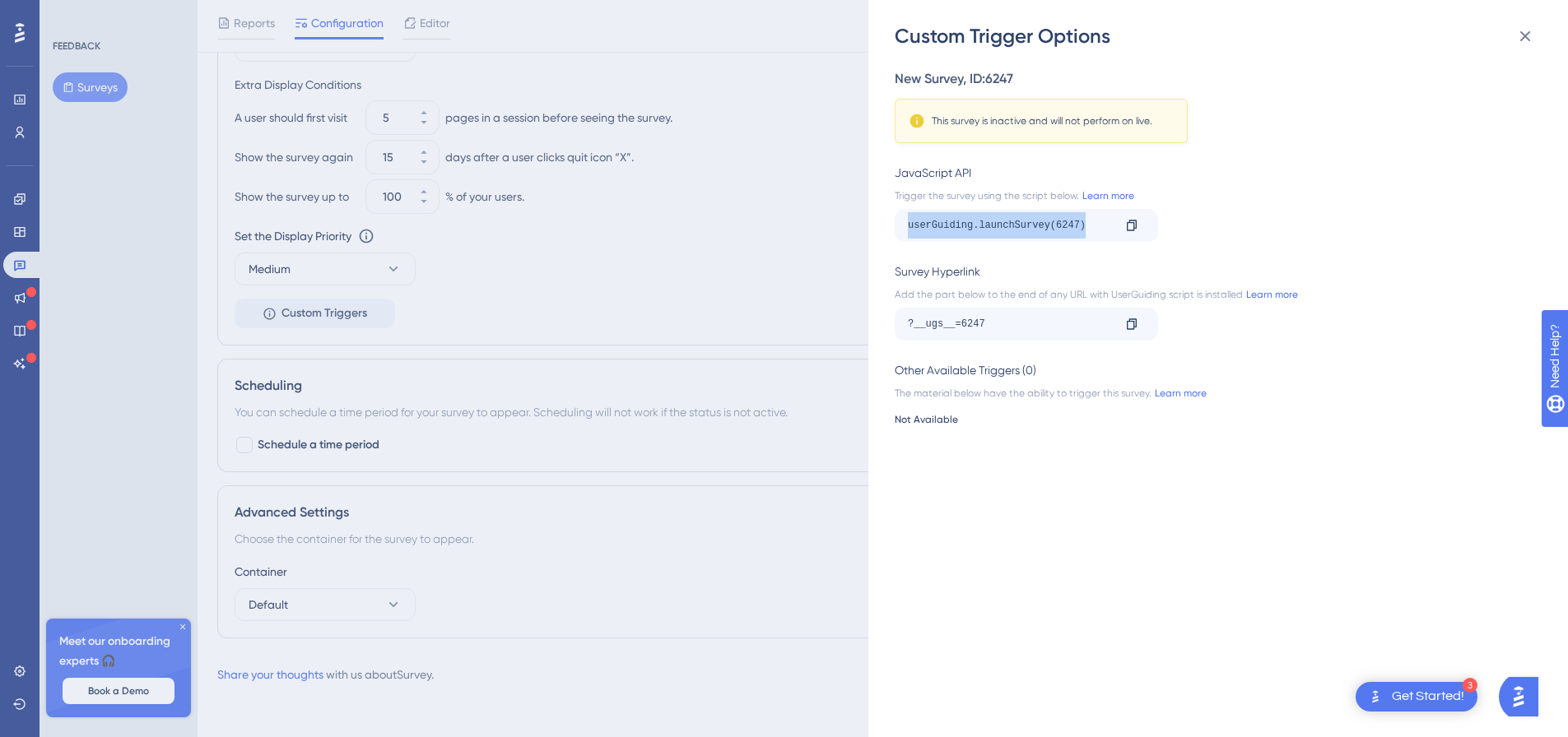
click at [978, 222] on div "userGuiding.launchSurvey(6247)" at bounding box center [1010, 225] width 205 height 26
click at [335, 312] on div "Custom Trigger Options New Survey , ID: 6247 This survey is inactive and will n…" at bounding box center [784, 368] width 1568 height 737
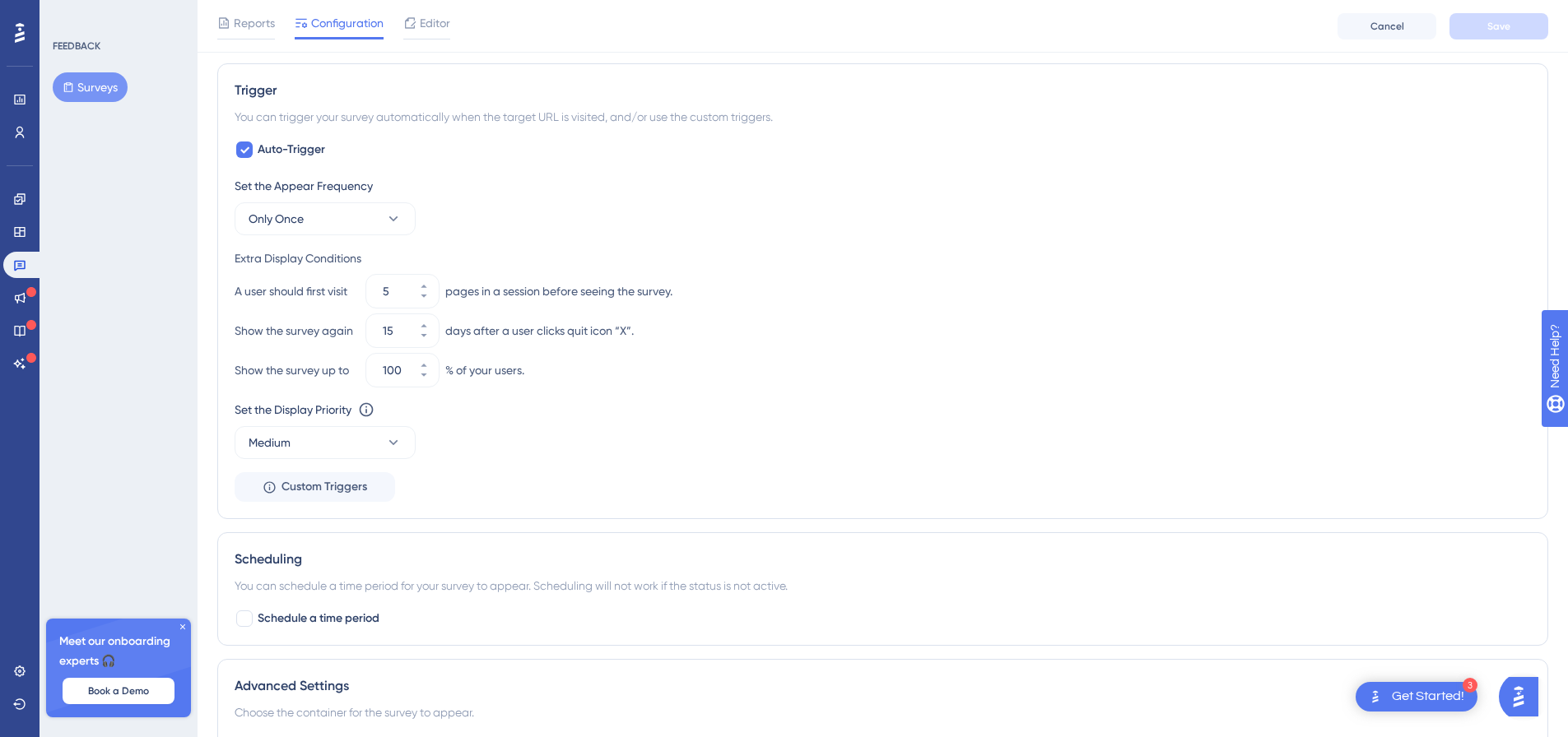
scroll to position [731, 0]
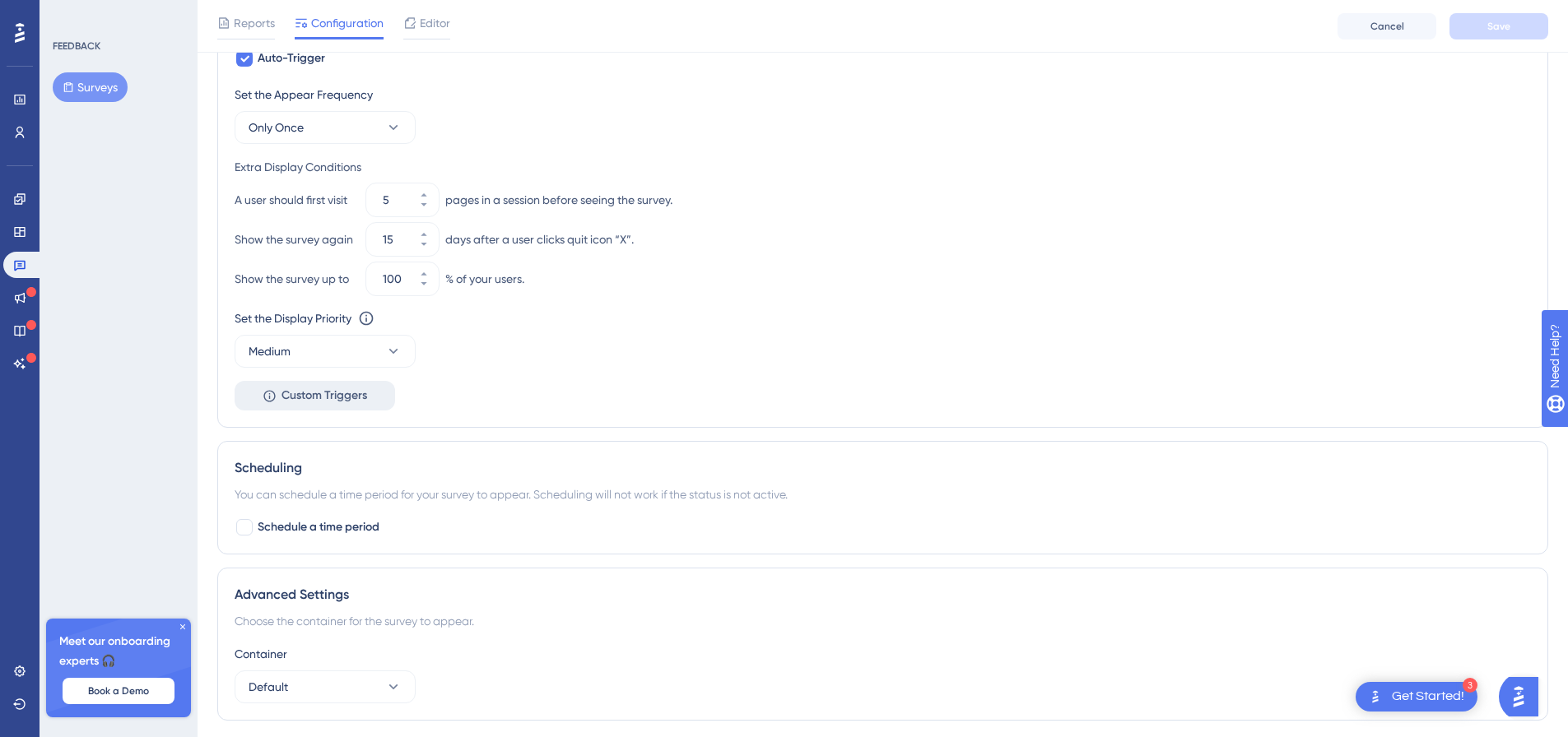
click at [333, 399] on span "Custom Triggers" at bounding box center [325, 396] width 85 height 20
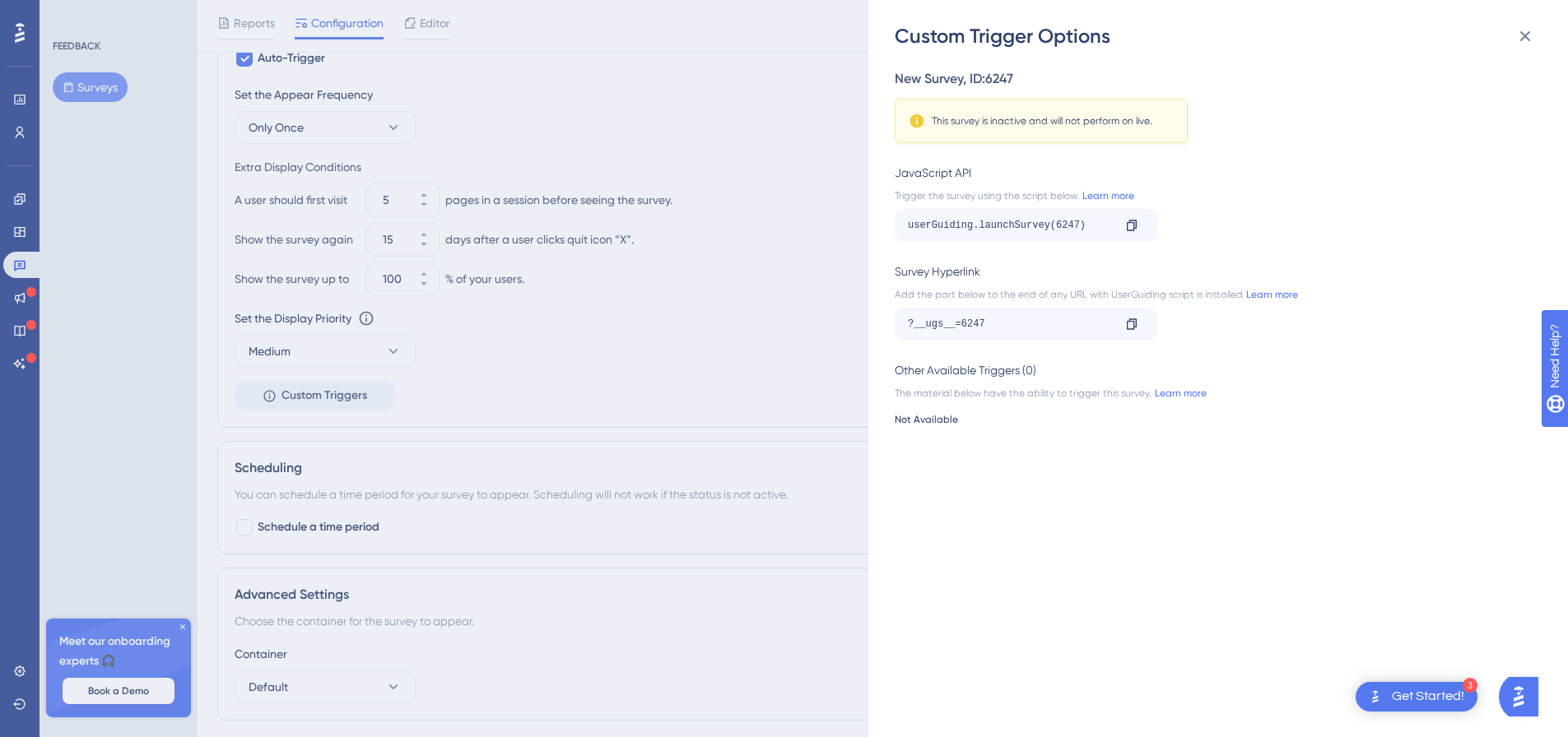
click at [1102, 239] on div "userGuiding.launchSurvey(6247) Copy" at bounding box center [1026, 225] width 264 height 33
drag, startPoint x: 1148, startPoint y: 222, endPoint x: 1183, endPoint y: 232, distance: 36.4
click at [1148, 224] on div "userGuiding.launchSurvey(6247) Copy" at bounding box center [1026, 225] width 264 height 33
click at [1185, 232] on div "userGuiding.launchSurvey(6247) Copy" at bounding box center [1213, 225] width 637 height 33
drag, startPoint x: 1093, startPoint y: 228, endPoint x: 907, endPoint y: 235, distance: 186.1
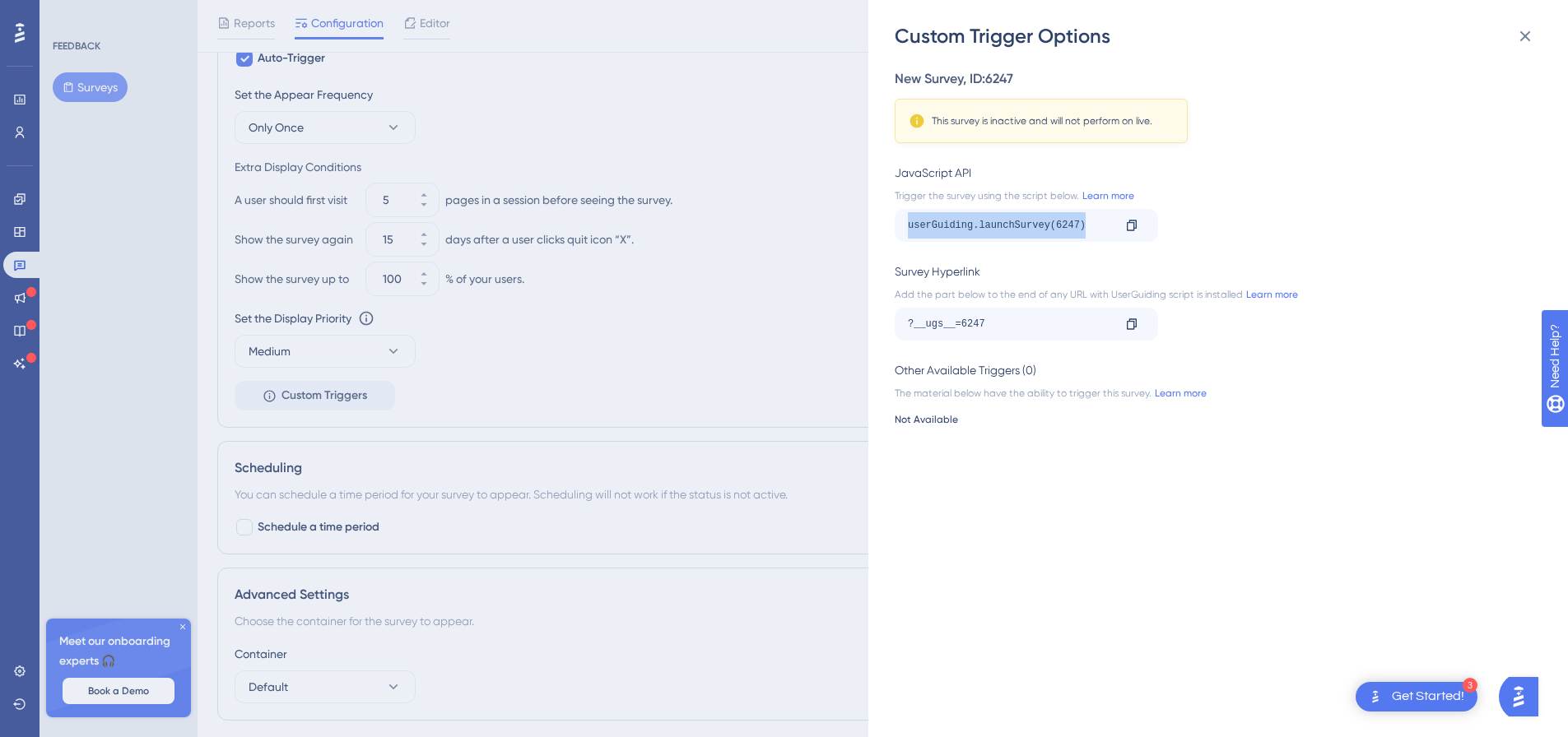
click at [907, 235] on div "userGuiding.launchSurvey(6247) Copy" at bounding box center [1026, 225] width 264 height 33
drag, startPoint x: 971, startPoint y: 223, endPoint x: 989, endPoint y: 222, distance: 18.0
click at [971, 223] on div "userGuiding.launchSurvey(6247)" at bounding box center [1010, 225] width 205 height 26
click at [1517, 31] on icon at bounding box center [1525, 36] width 20 height 20
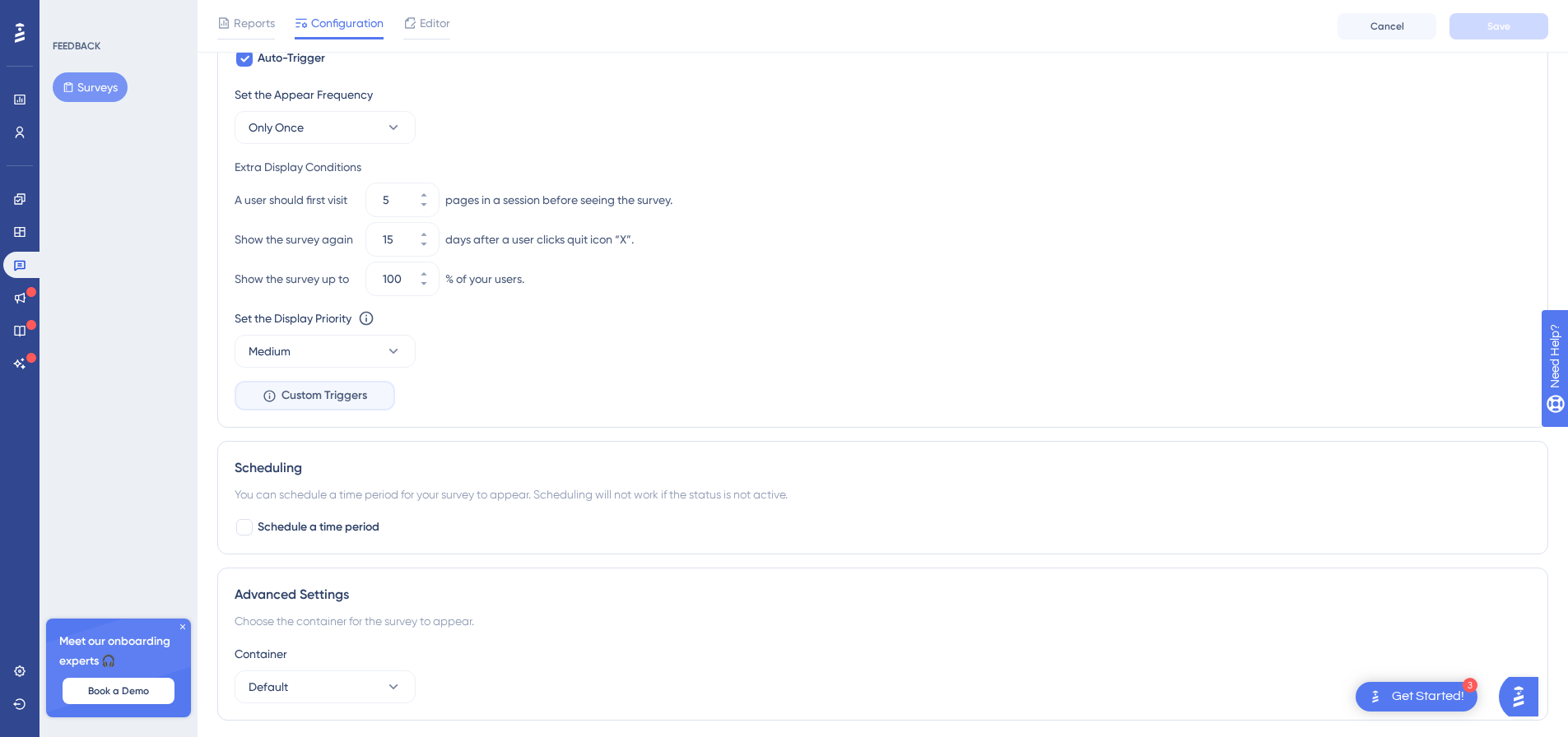
click at [347, 398] on span "Custom Triggers" at bounding box center [325, 396] width 85 height 20
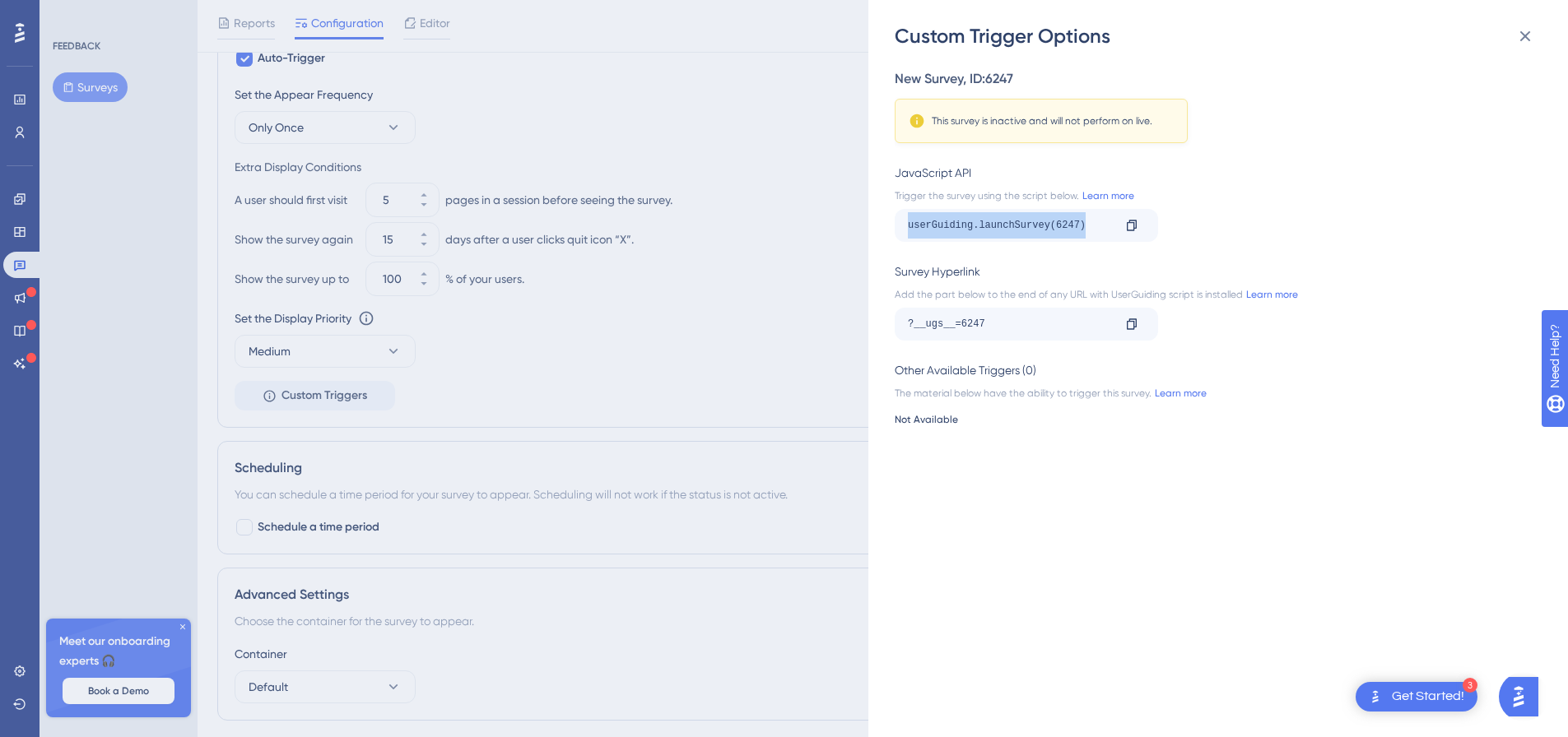
drag, startPoint x: 1095, startPoint y: 231, endPoint x: 906, endPoint y: 228, distance: 189.0
click at [906, 228] on div "userGuiding.launchSurvey(6247) Copy" at bounding box center [1026, 225] width 264 height 33
click at [1079, 227] on div "userGuiding.launchSurvey(6247)" at bounding box center [1010, 225] width 205 height 26
drag, startPoint x: 1103, startPoint y: 226, endPoint x: 903, endPoint y: 220, distance: 200.1
click at [903, 220] on div "userGuiding.launchSurvey(6247) Copy" at bounding box center [1026, 225] width 264 height 33
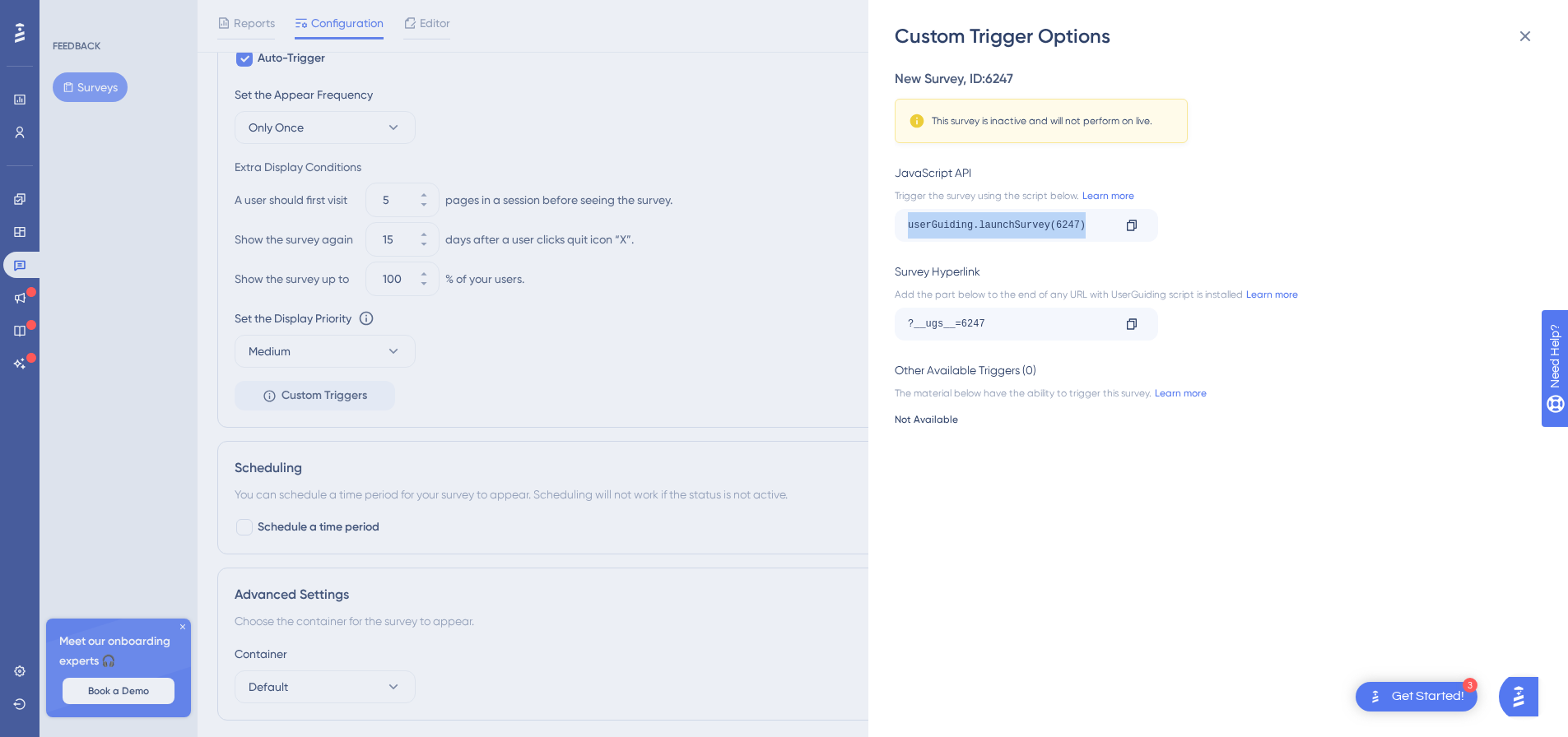
click at [1036, 222] on div "userGuiding.launchSurvey(6247)" at bounding box center [1010, 225] width 205 height 26
drag, startPoint x: 1097, startPoint y: 223, endPoint x: 875, endPoint y: 220, distance: 222.0
click at [875, 220] on div "Custom Trigger Options New Survey , ID: 6247 This survey is inactive and will n…" at bounding box center [1218, 368] width 700 height 737
click at [1032, 222] on div "userGuiding.launchSurvey(6247)" at bounding box center [1010, 225] width 205 height 26
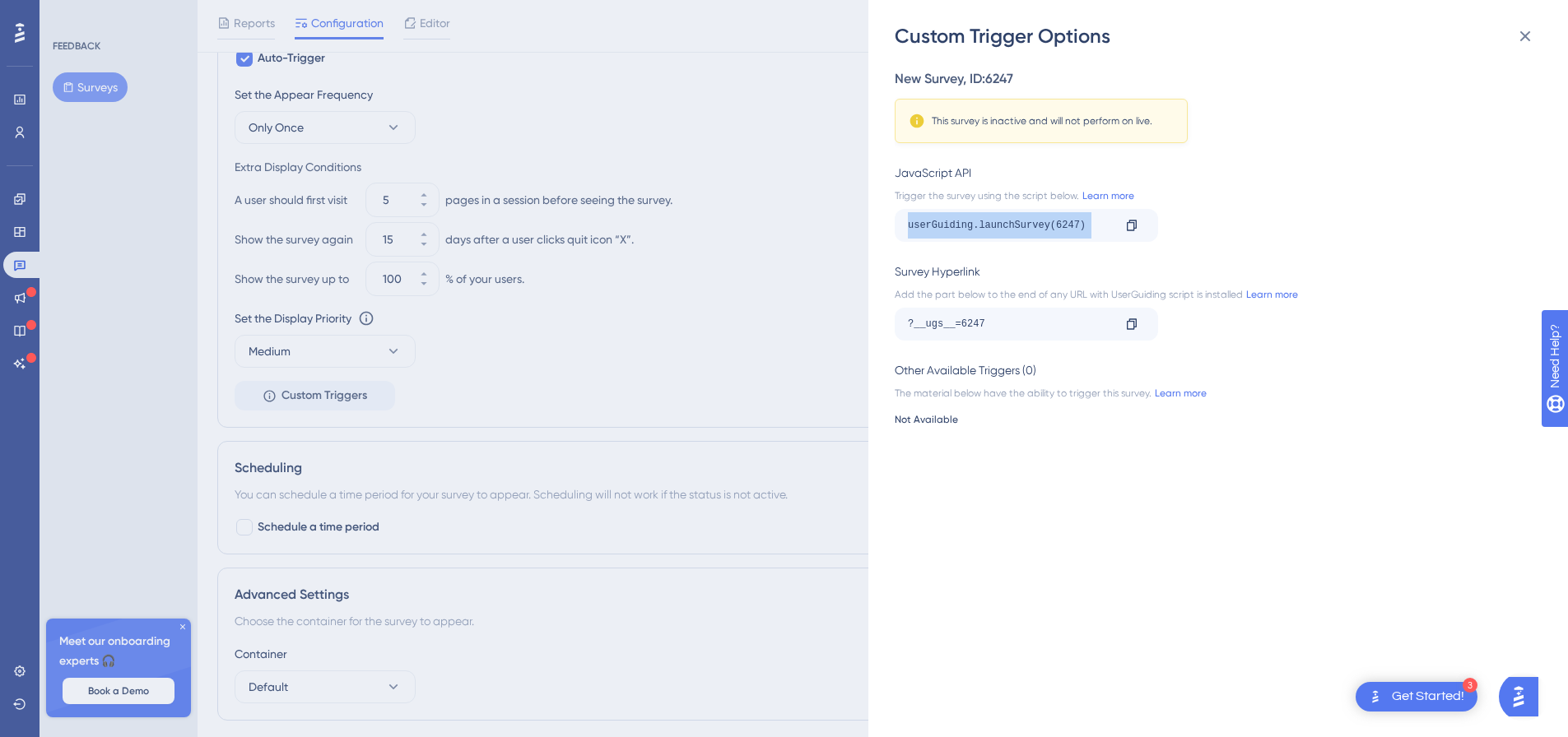
click at [1033, 222] on div "userGuiding.launchSurvey(6247)" at bounding box center [1010, 225] width 205 height 26
click at [1093, 222] on div "userGuiding.launchSurvey(6247)" at bounding box center [1010, 225] width 205 height 26
click at [1092, 223] on div "userGuiding.launchSurvey(6247)" at bounding box center [1010, 225] width 205 height 26
click at [1102, 231] on div "userGuiding.launchSurvey(6247)" at bounding box center [1010, 225] width 205 height 26
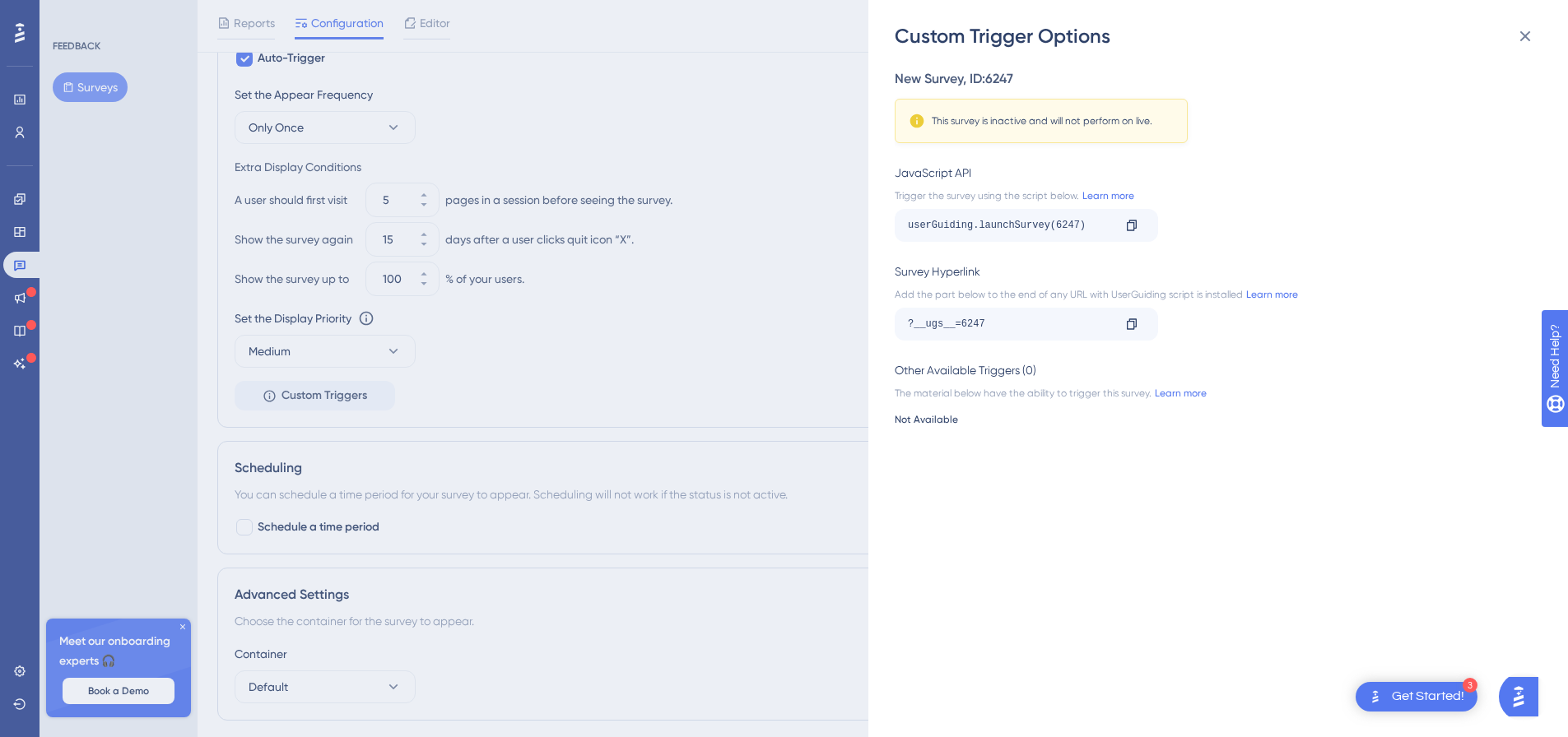
click at [1102, 231] on div "userGuiding.launchSurvey(6247)" at bounding box center [1010, 225] width 205 height 26
click at [1101, 231] on div "userGuiding.launchSurvey(6247)" at bounding box center [1010, 225] width 205 height 26
click at [1099, 231] on div "userGuiding.launchSurvey(6247)" at bounding box center [1010, 225] width 205 height 26
click at [1094, 231] on div "userGuiding.launchSurvey(6247)" at bounding box center [1010, 225] width 205 height 26
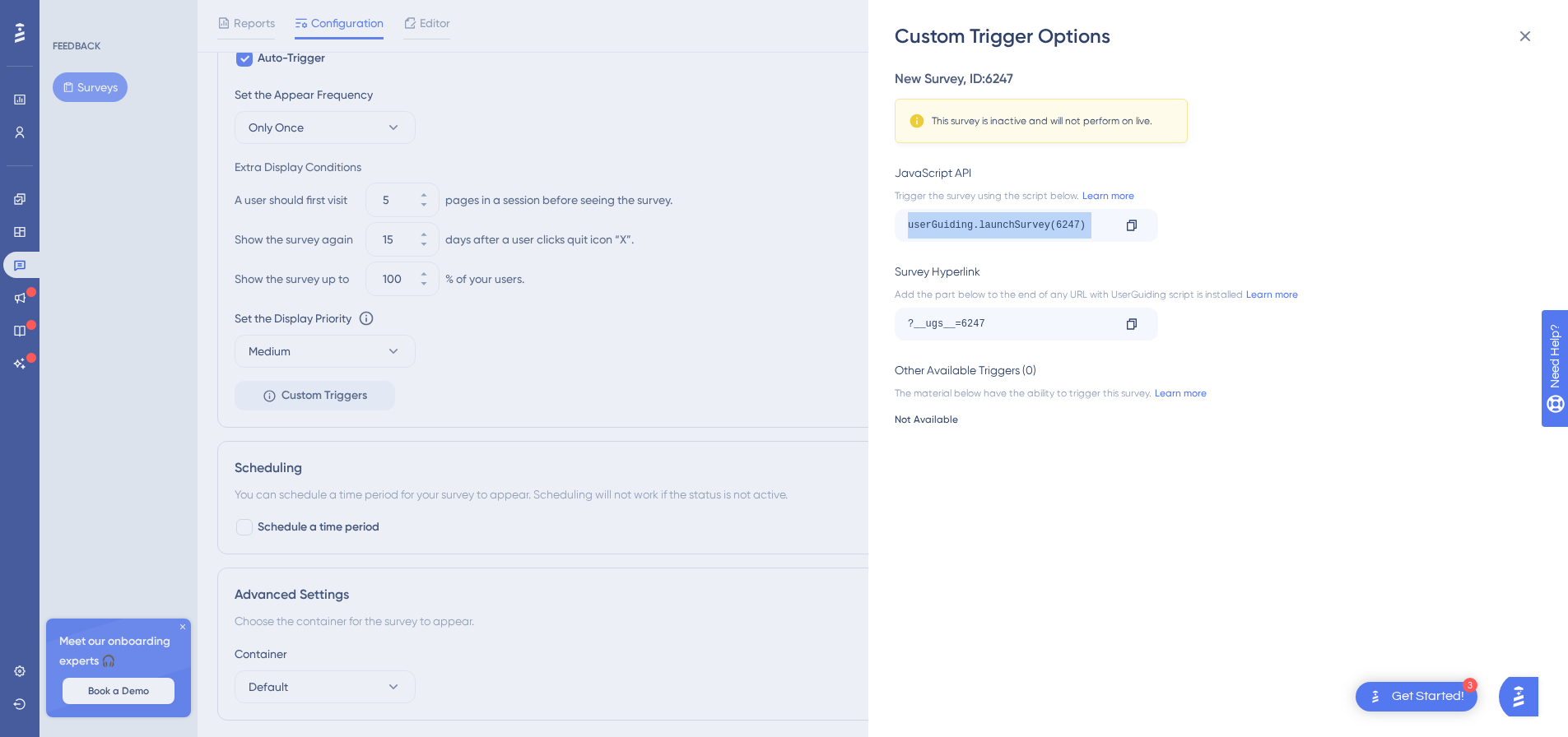
click at [1093, 231] on div "userGuiding.launchSurvey(6247)" at bounding box center [1010, 225] width 205 height 26
click at [1085, 224] on div "userGuiding.launchSurvey(6247)" at bounding box center [1010, 225] width 205 height 26
click at [1087, 225] on div "userGuiding.launchSurvey(6247)" at bounding box center [1010, 225] width 205 height 26
click at [1085, 225] on div "userGuiding.launchSurvey(6247)" at bounding box center [1010, 225] width 205 height 26
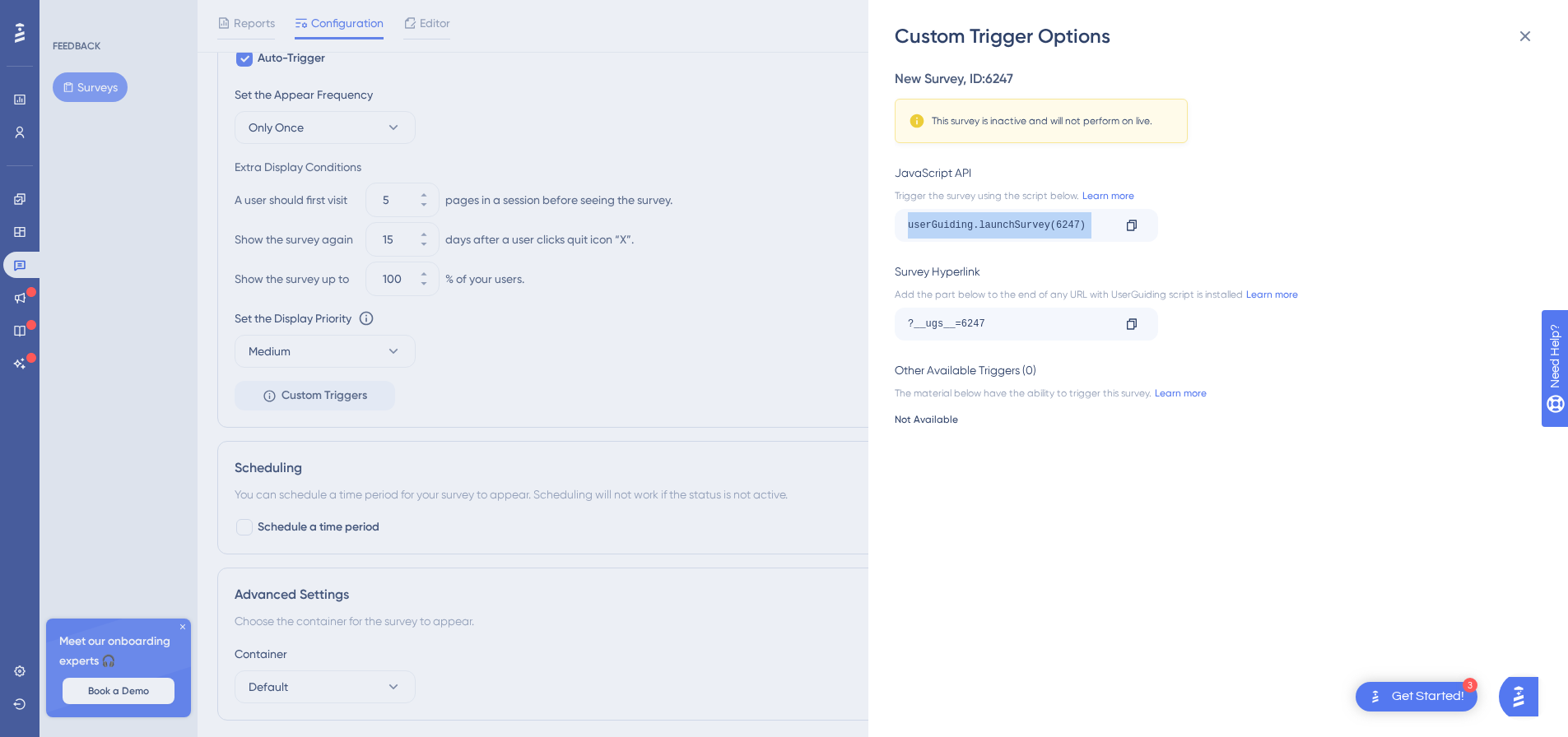
click at [1084, 225] on div "userGuiding.launchSurvey(6247)" at bounding box center [1010, 225] width 205 height 26
click at [1083, 226] on div "userGuiding.launchSurvey(6247)" at bounding box center [1010, 225] width 205 height 26
drag, startPoint x: 1519, startPoint y: 39, endPoint x: 1443, endPoint y: 31, distance: 76.4
click at [1519, 39] on icon at bounding box center [1525, 36] width 20 height 20
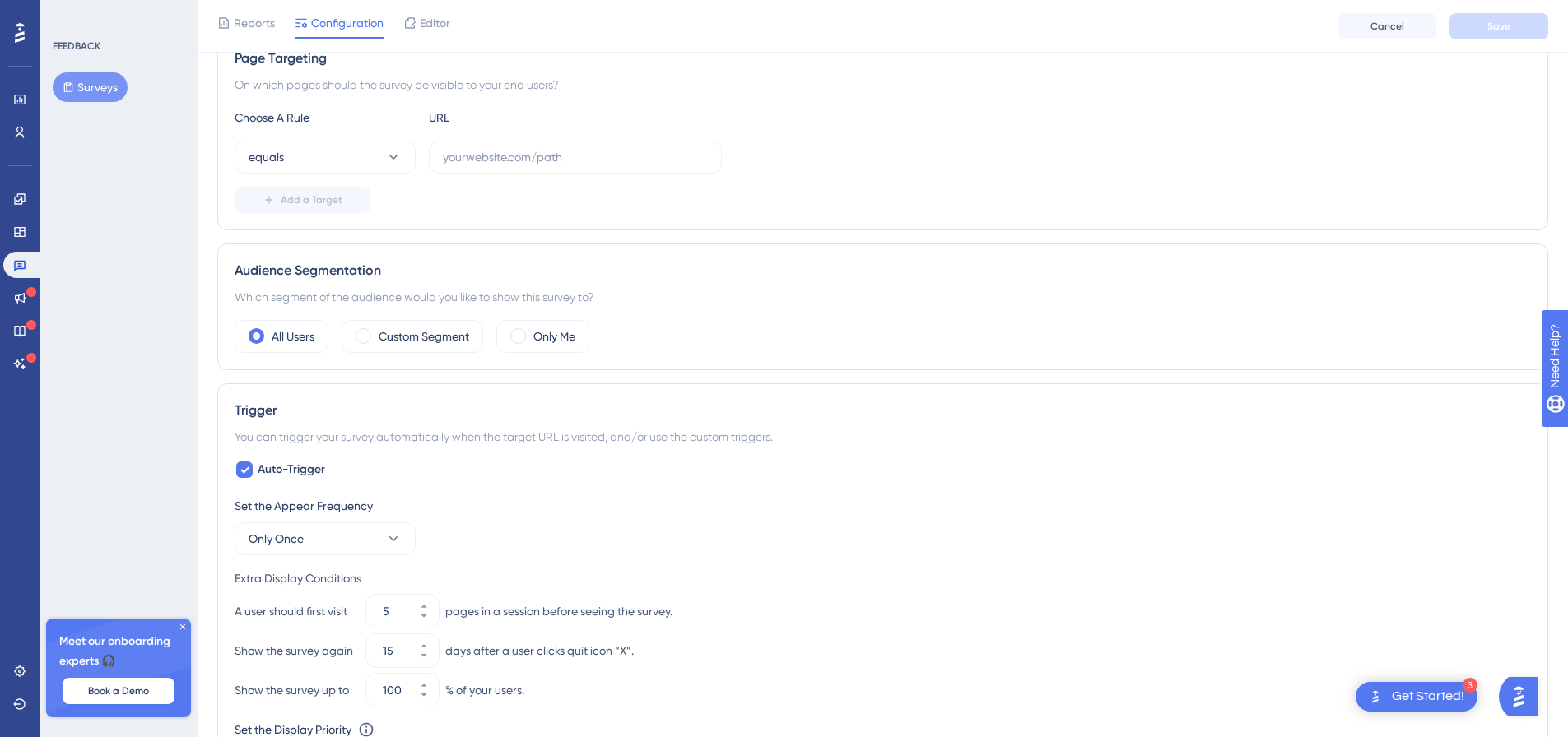
scroll to position [0, 0]
